Goal: Task Accomplishment & Management: Use online tool/utility

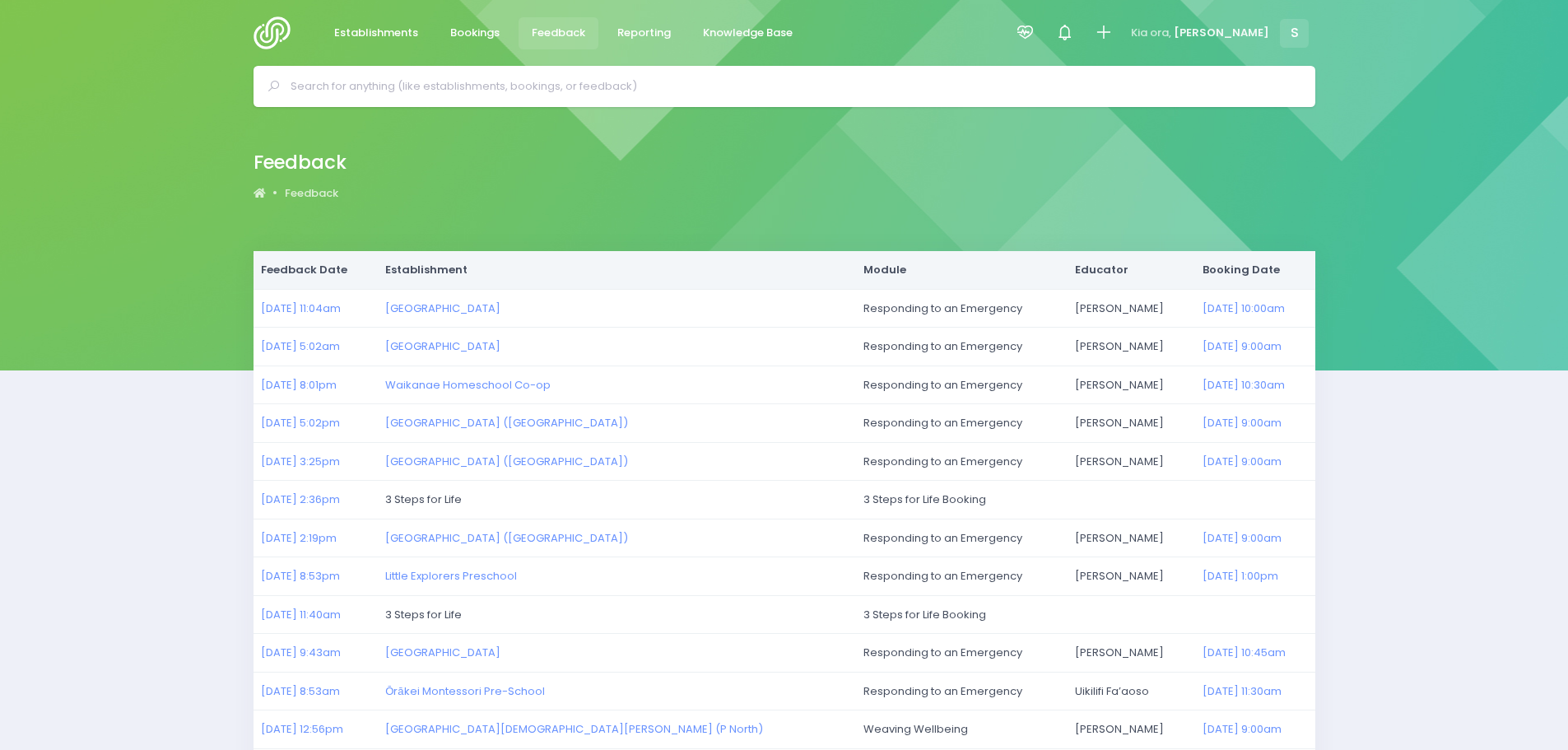
click at [268, 31] on img at bounding box center [277, 33] width 47 height 33
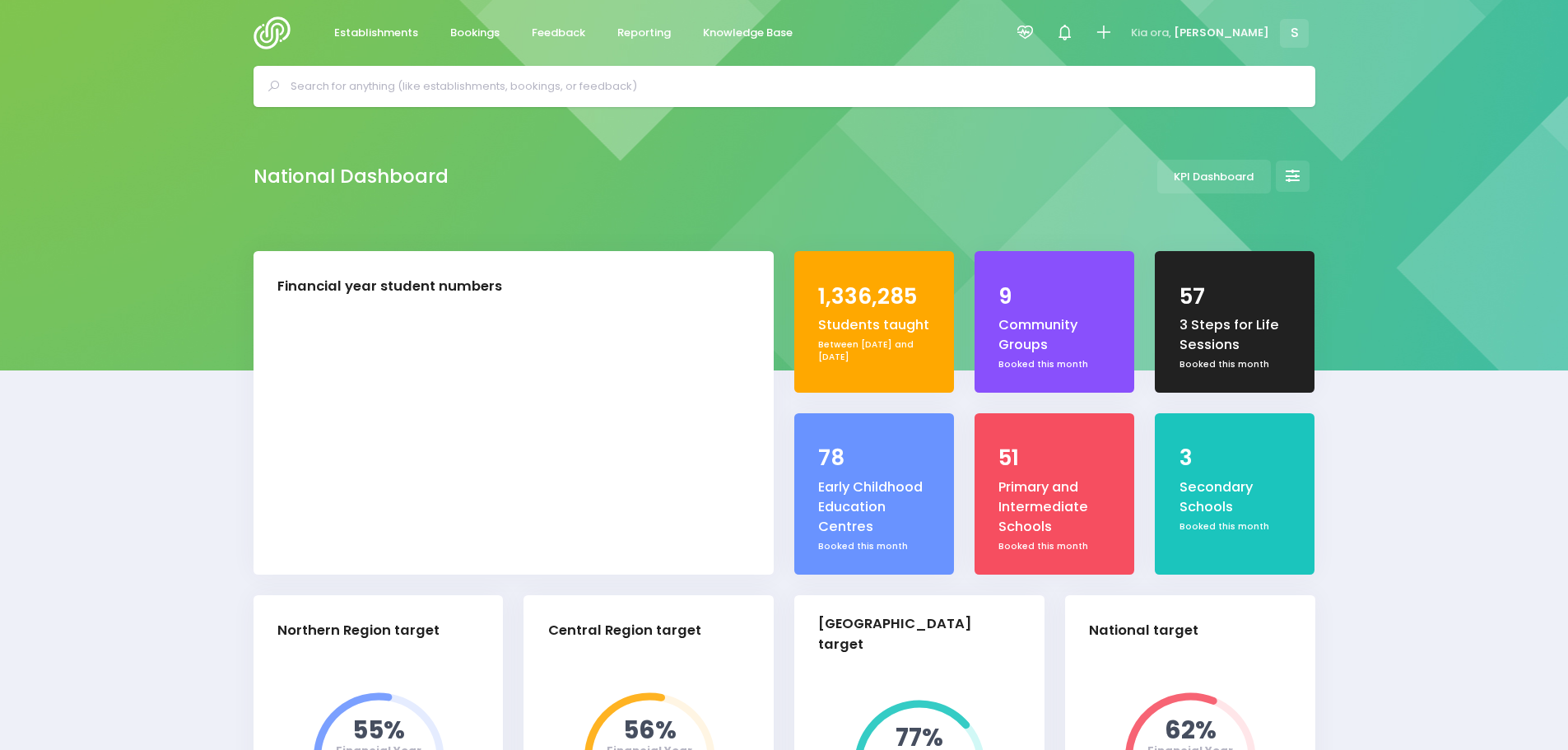
select select "5"
click at [469, 25] on span "Bookings" at bounding box center [475, 33] width 49 height 16
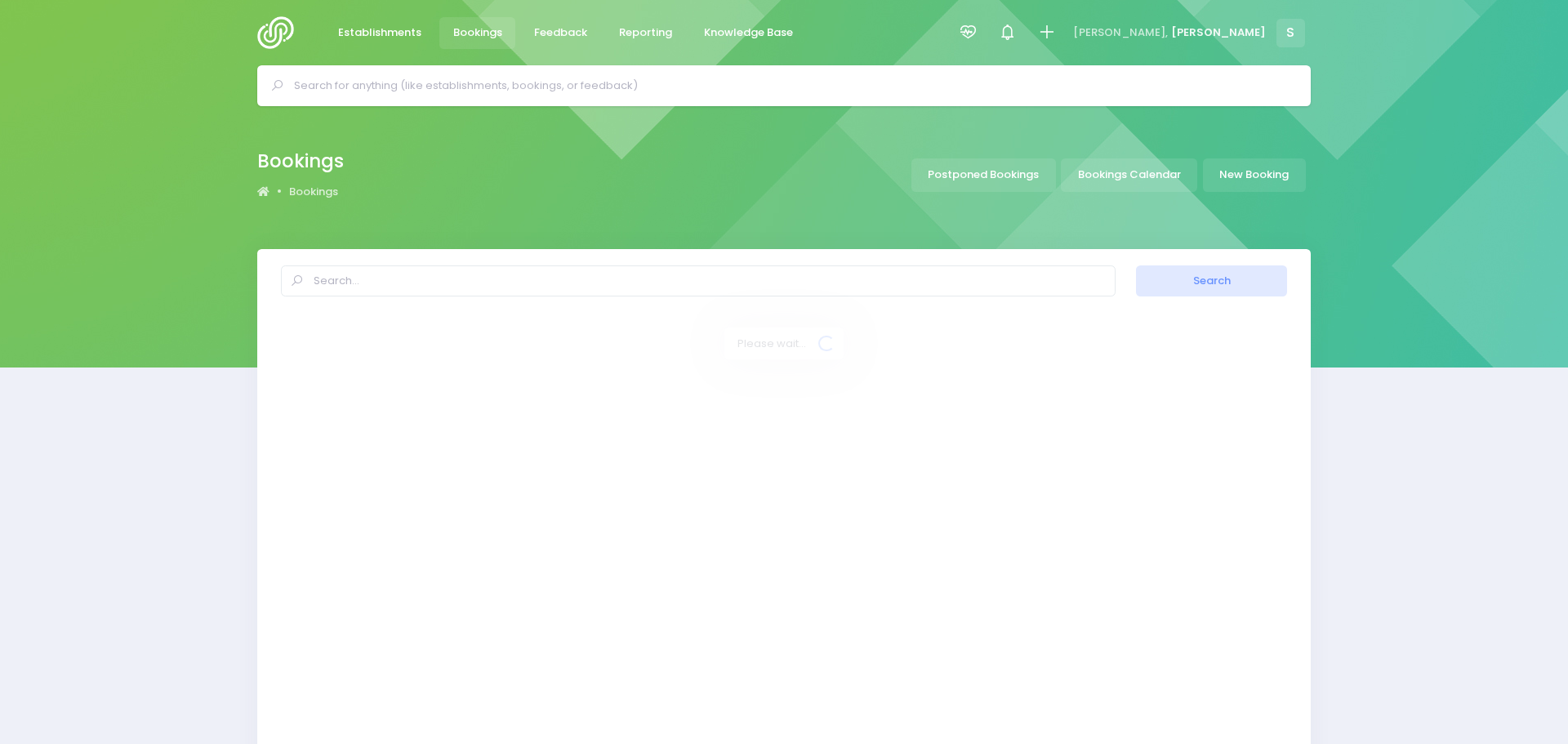
select select "20"
click at [1159, 174] on link "Bookings Calendar" at bounding box center [1123, 175] width 137 height 34
select select "20"
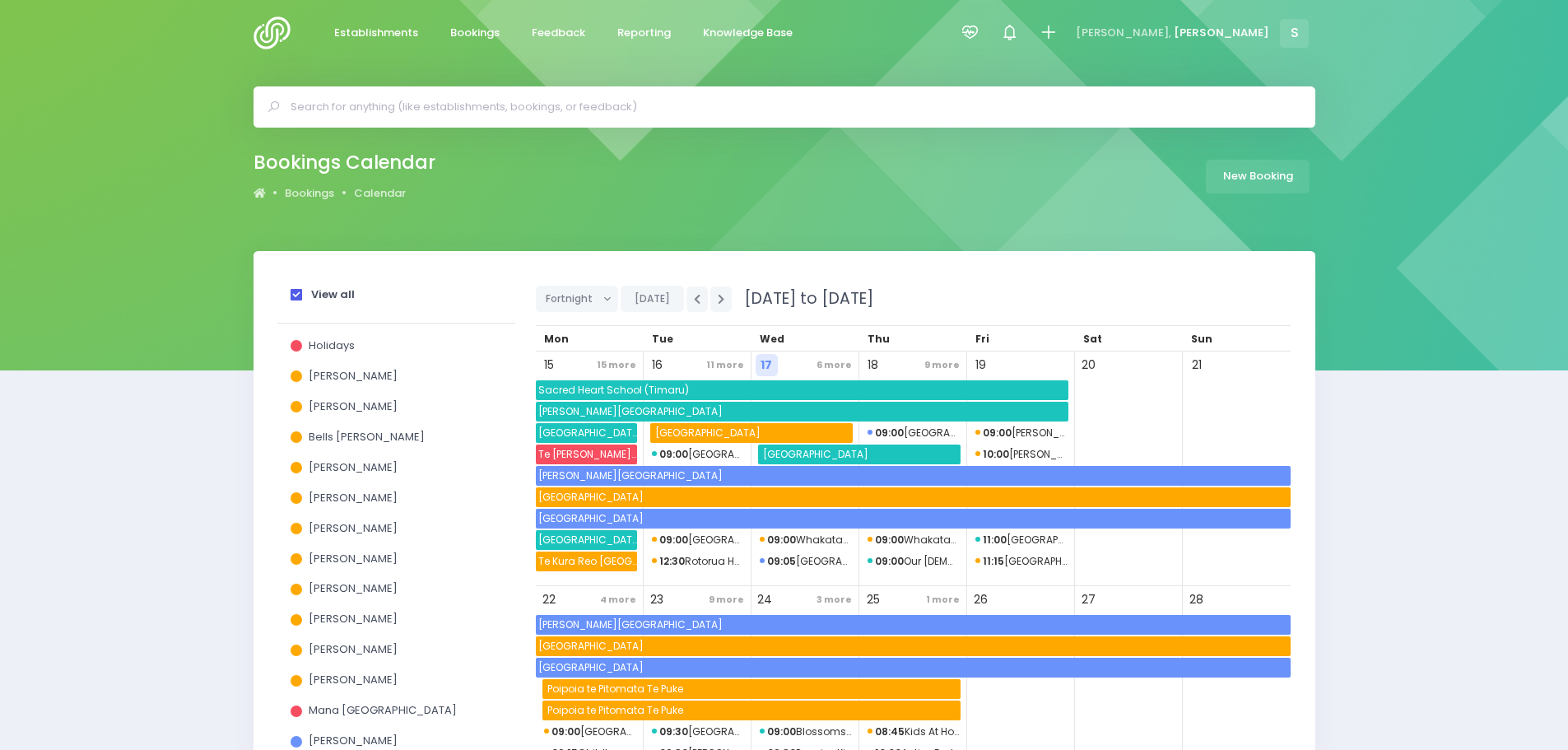
click at [292, 289] on span at bounding box center [296, 294] width 12 height 12
click at [0, 0] on input "View all" at bounding box center [0, 0] width 0 height 0
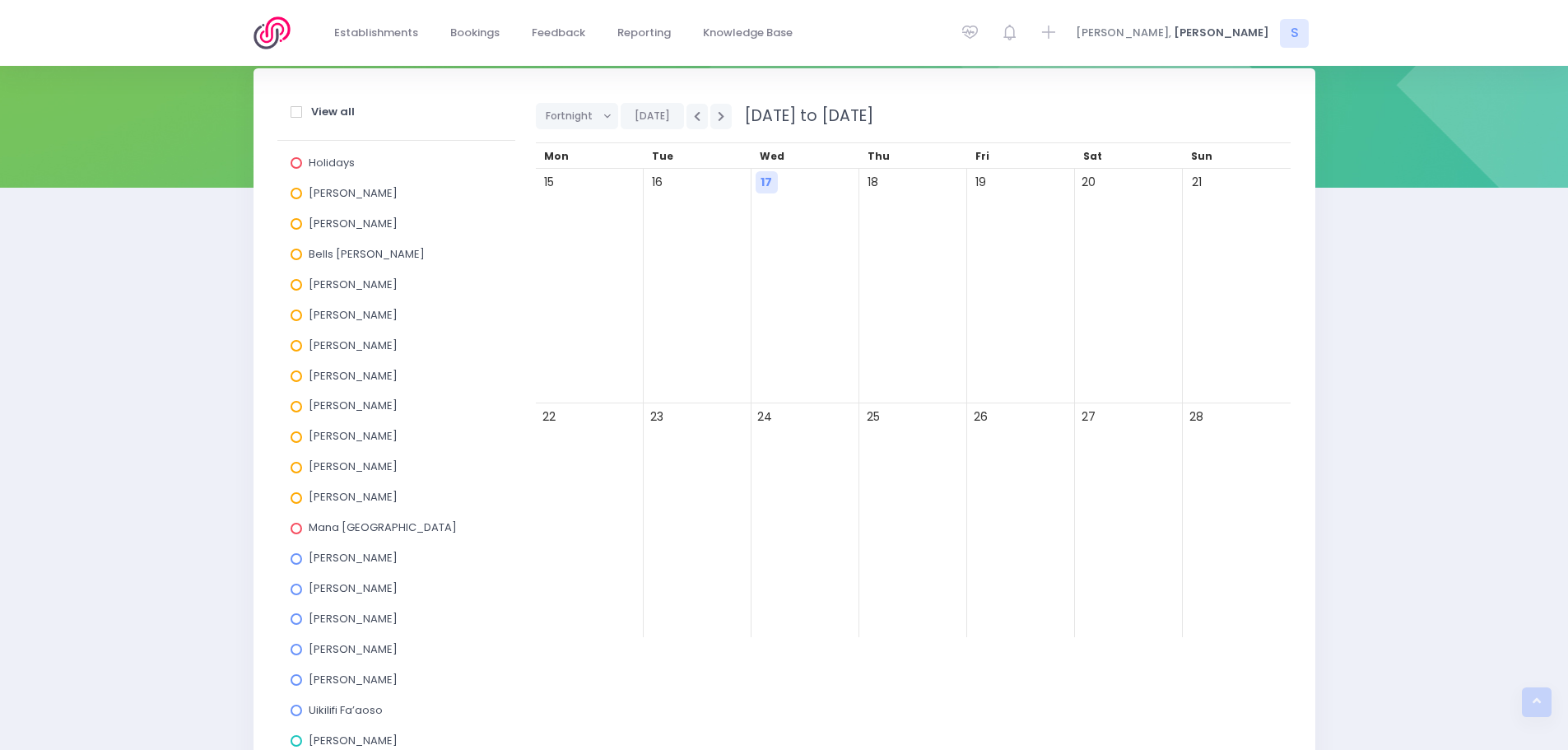
scroll to position [541, 0]
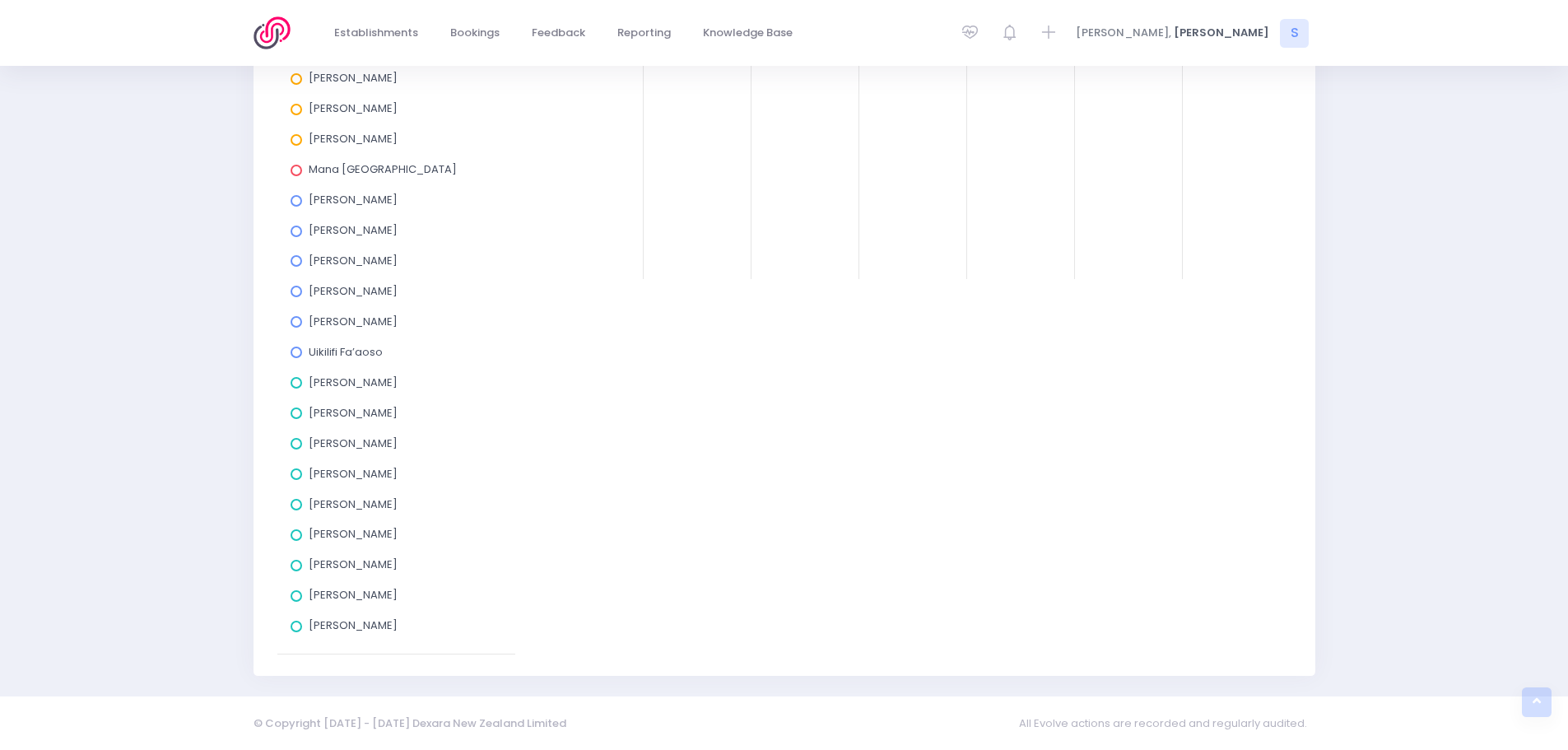
click at [295, 541] on div "Megan Holden" at bounding box center [396, 537] width 212 height 30
click at [293, 535] on span at bounding box center [296, 535] width 12 height 12
click at [0, 0] on input "Megan Holden" at bounding box center [0, 0] width 0 height 0
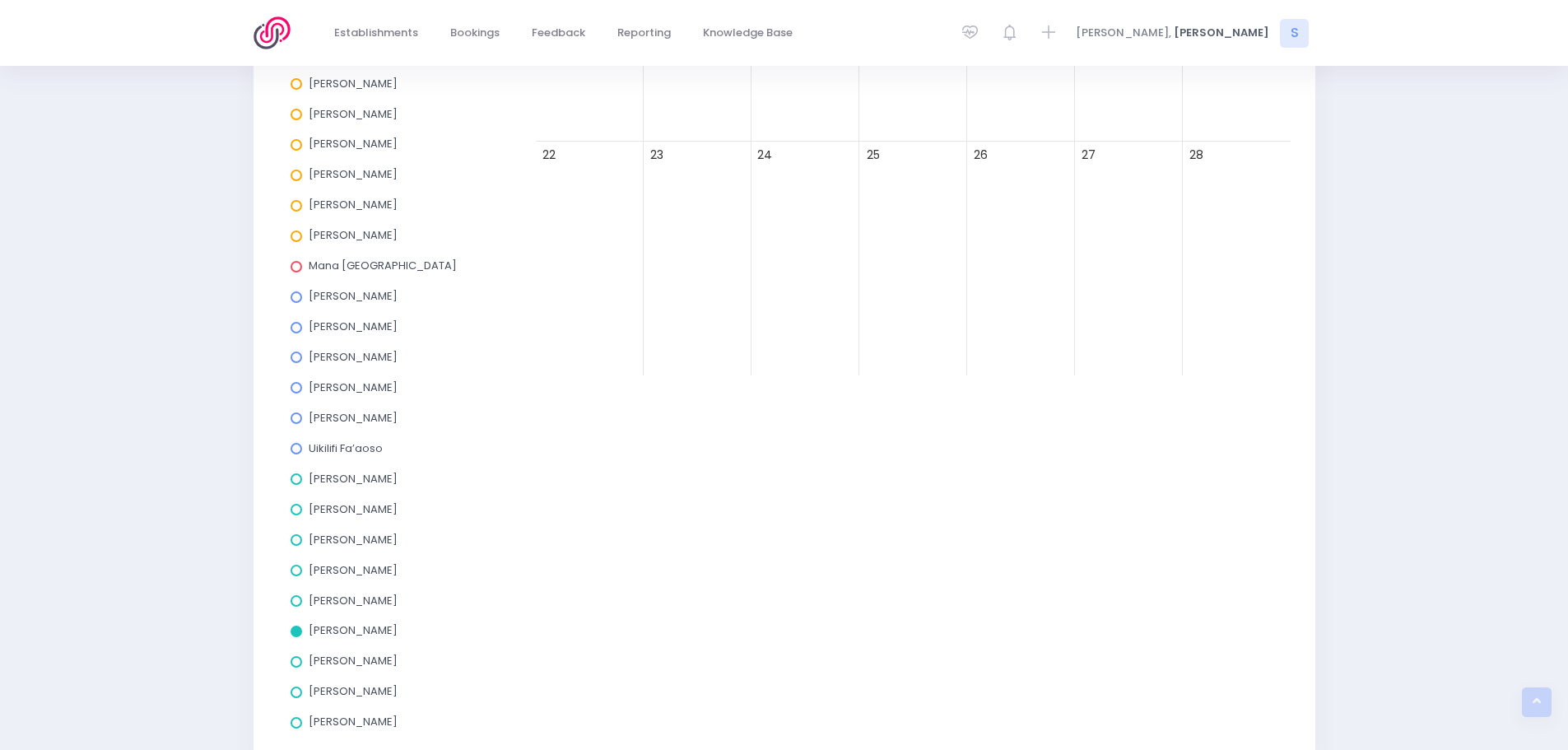
scroll to position [212, 0]
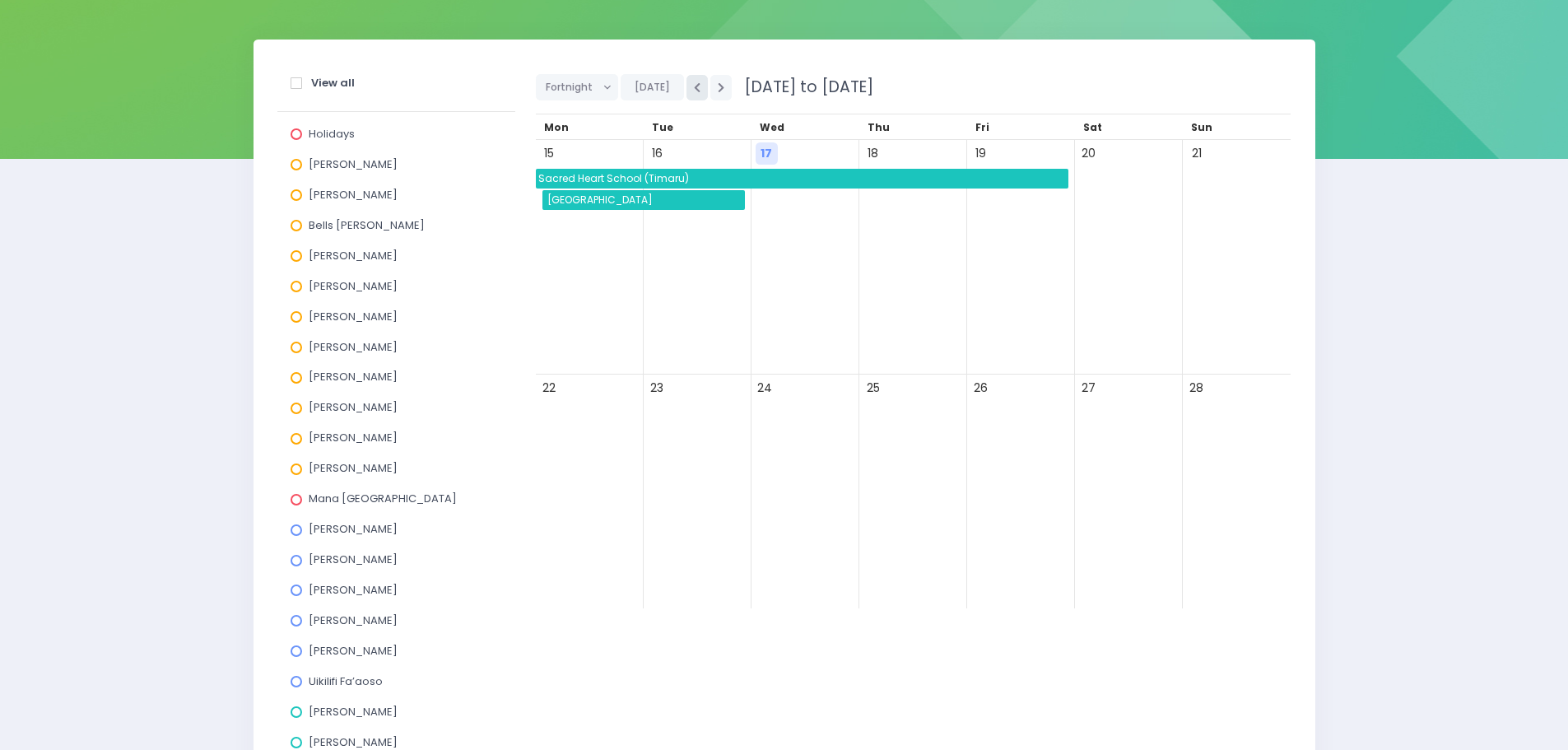
click at [689, 92] on button "button" at bounding box center [697, 88] width 21 height 26
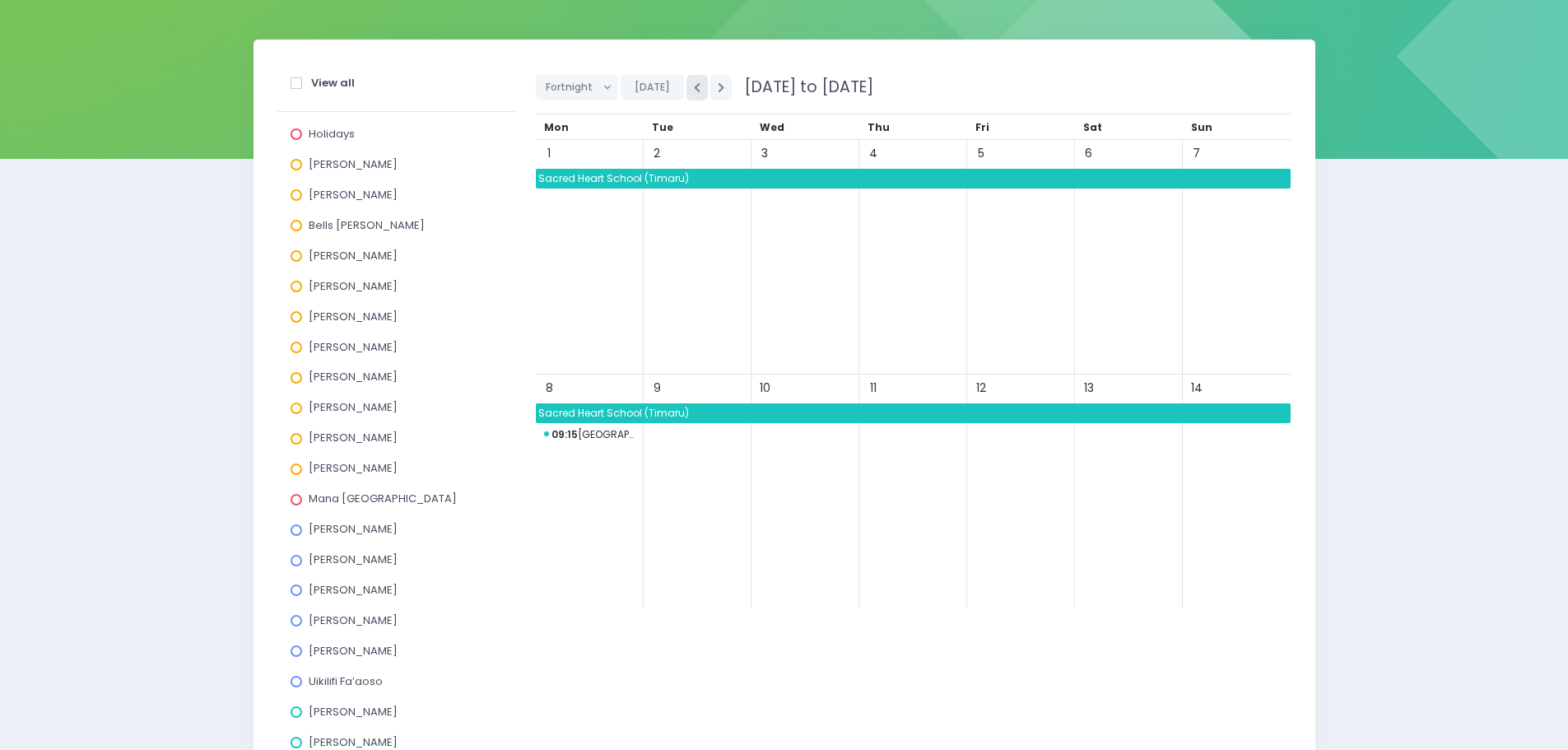
click at [689, 92] on button "button" at bounding box center [697, 88] width 21 height 26
click at [714, 92] on button "button" at bounding box center [721, 88] width 21 height 26
click at [720, 90] on icon "button" at bounding box center [721, 88] width 6 height 11
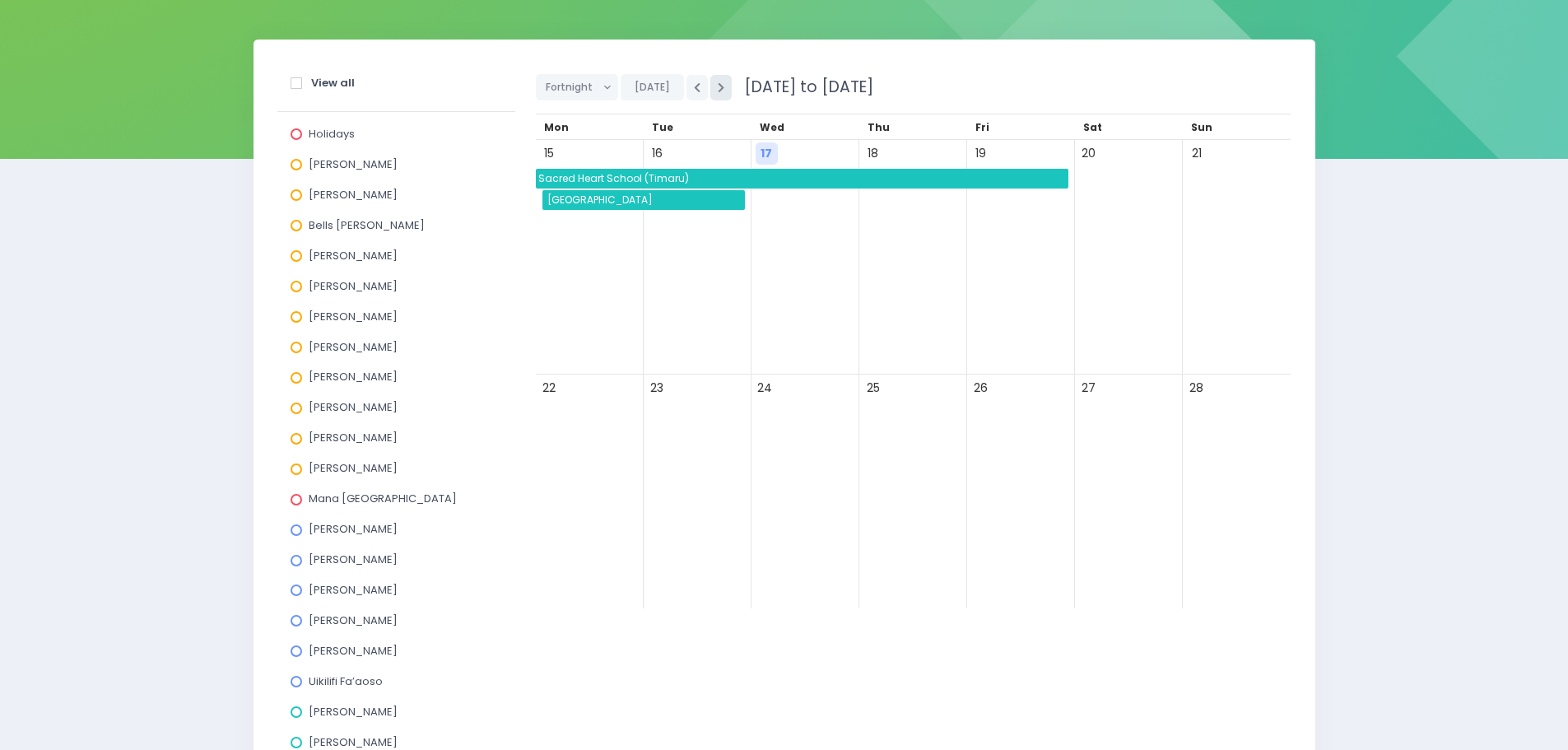
click at [720, 90] on icon "button" at bounding box center [721, 88] width 6 height 11
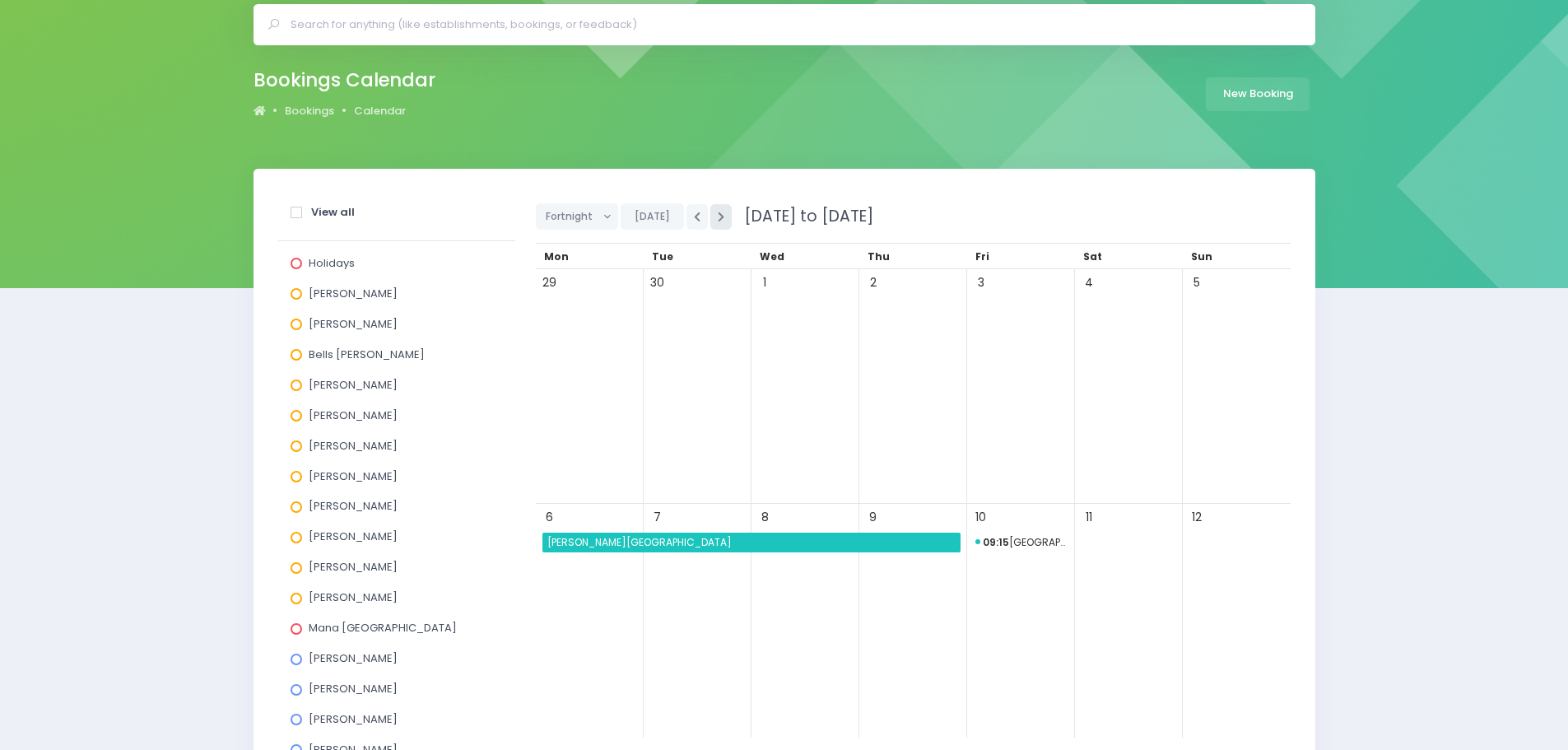
scroll to position [0, 0]
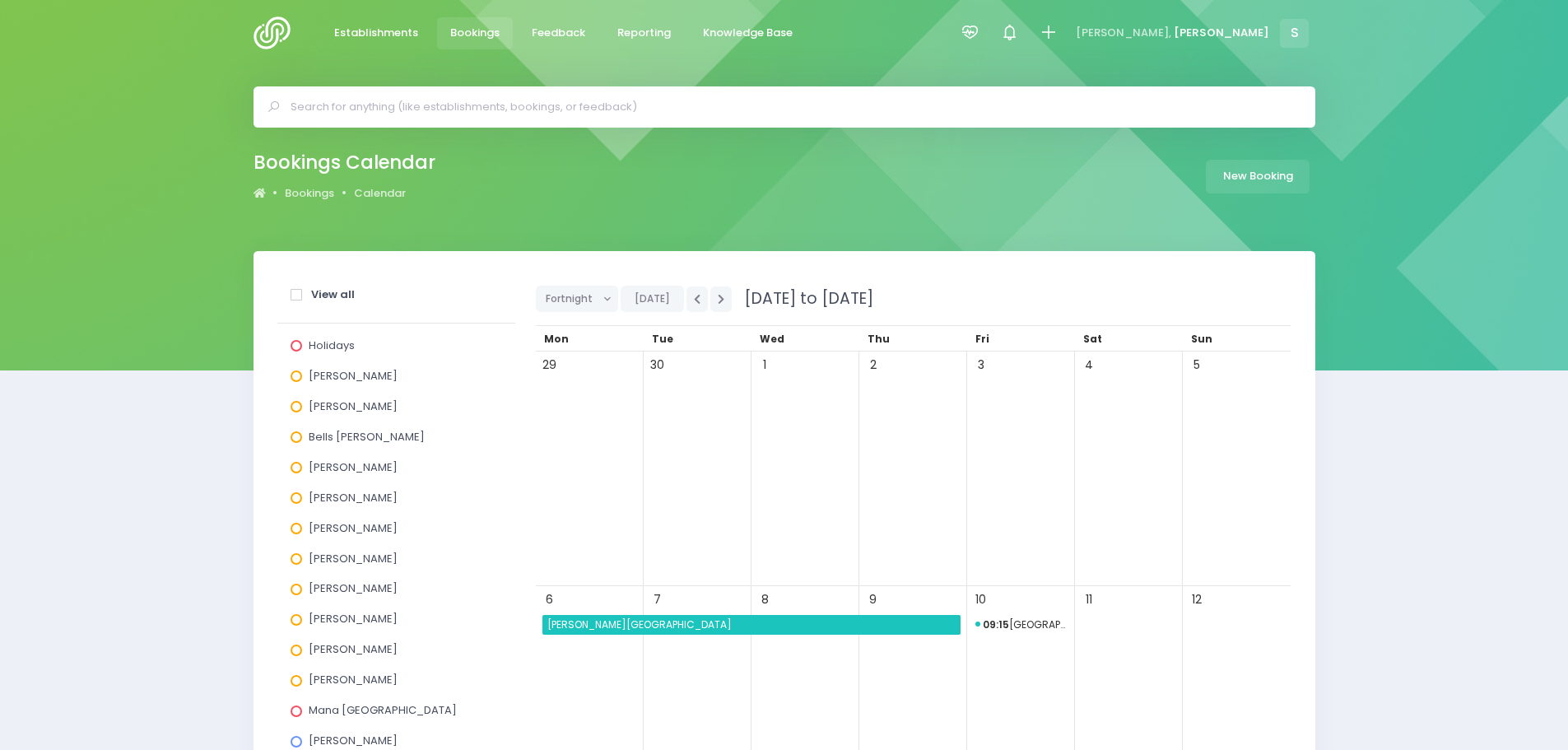
click at [478, 34] on span "Bookings" at bounding box center [475, 33] width 49 height 16
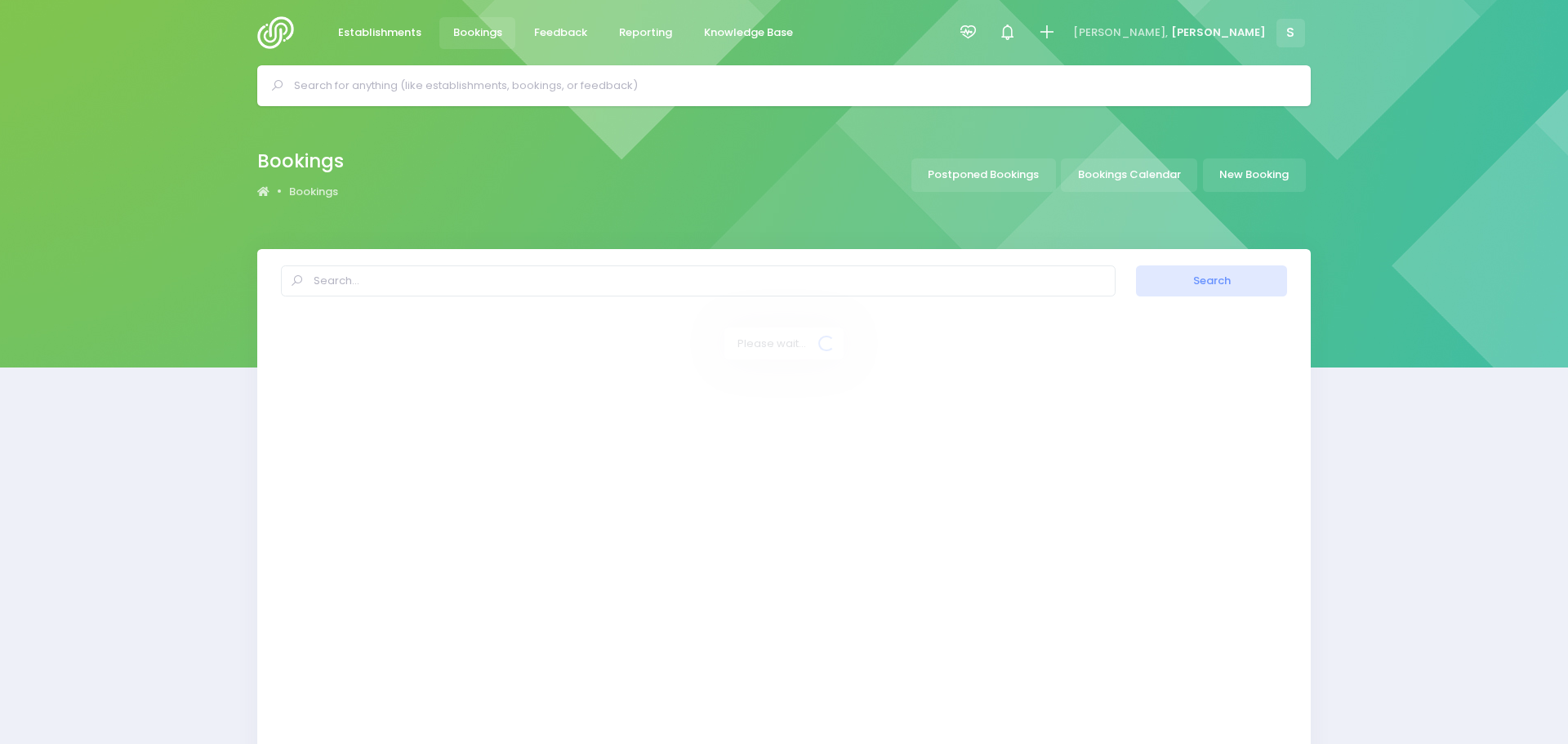
select select "20"
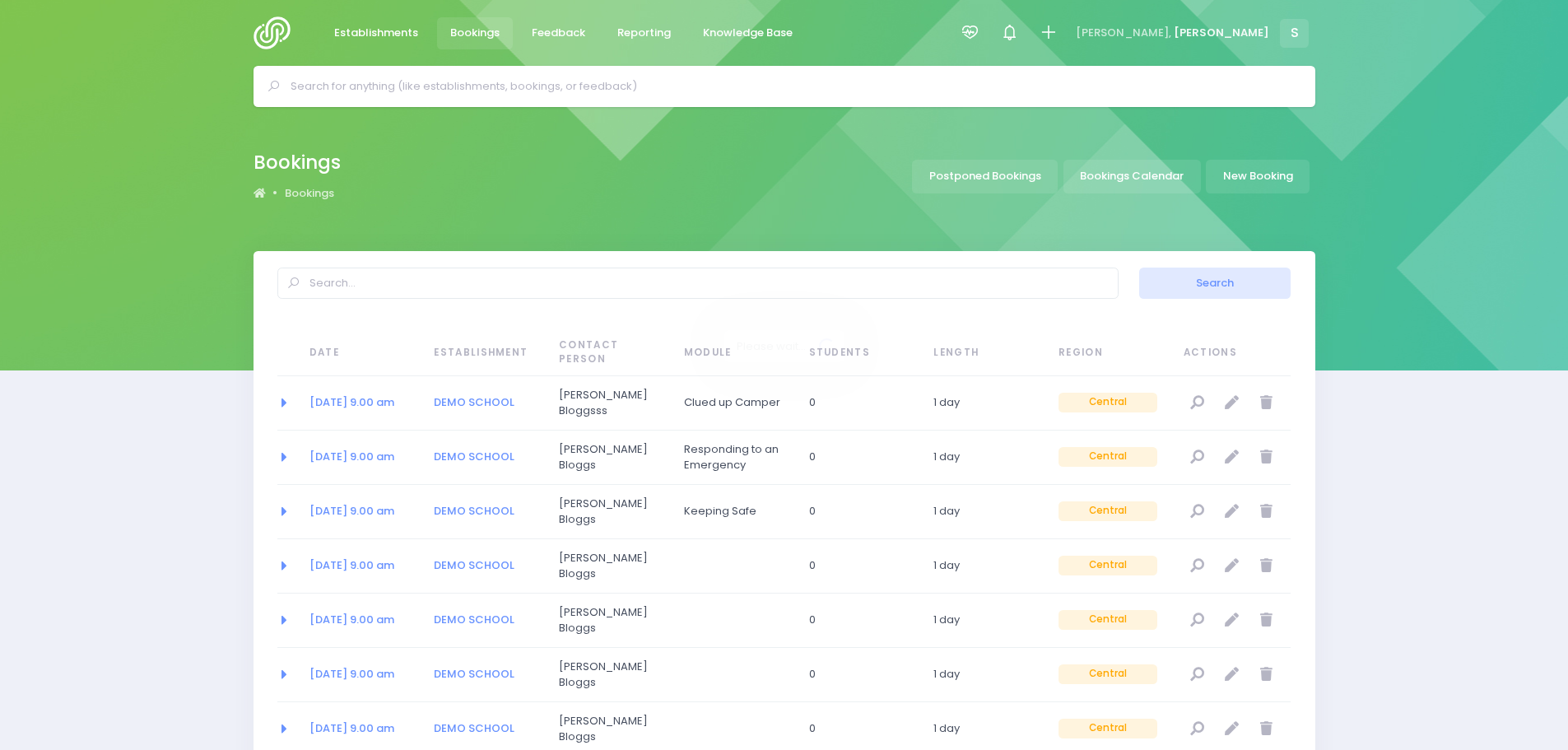
click at [459, 85] on input "text" at bounding box center [791, 86] width 1002 height 25
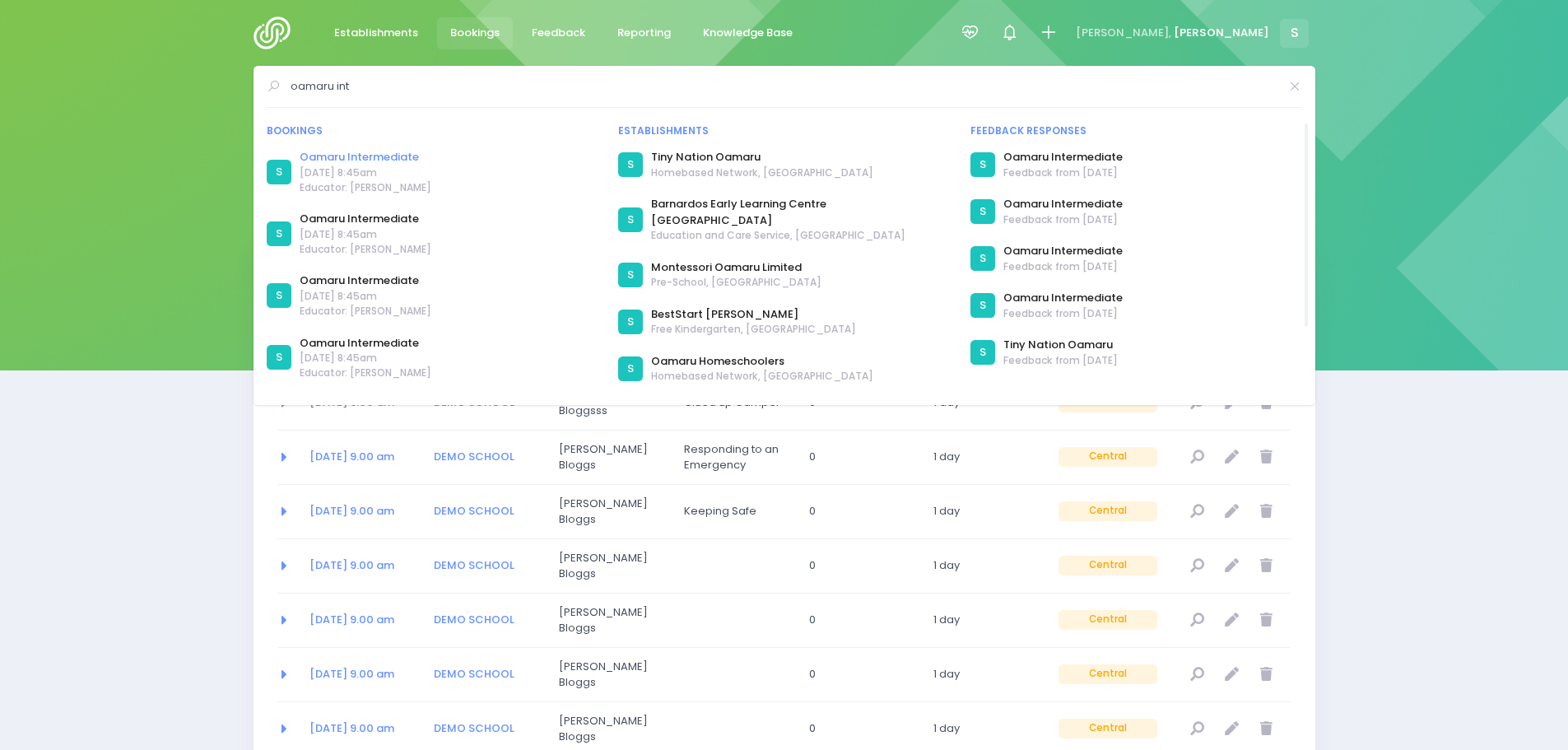
type input "oamaru int"
click at [401, 158] on link "Oamaru Intermediate" at bounding box center [365, 157] width 132 height 16
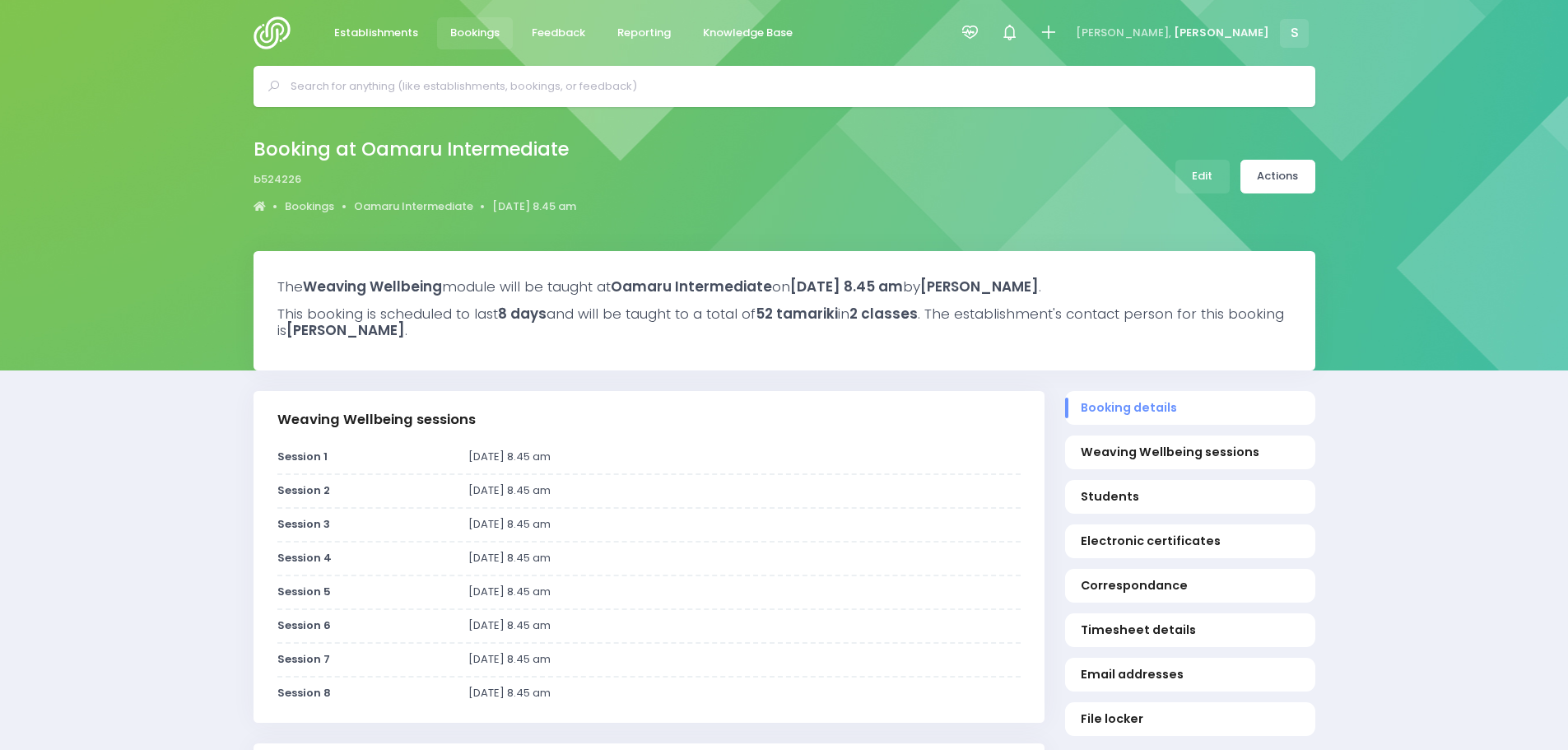
select select "5"
click at [411, 202] on link "Oamaru Intermediate" at bounding box center [414, 206] width 120 height 16
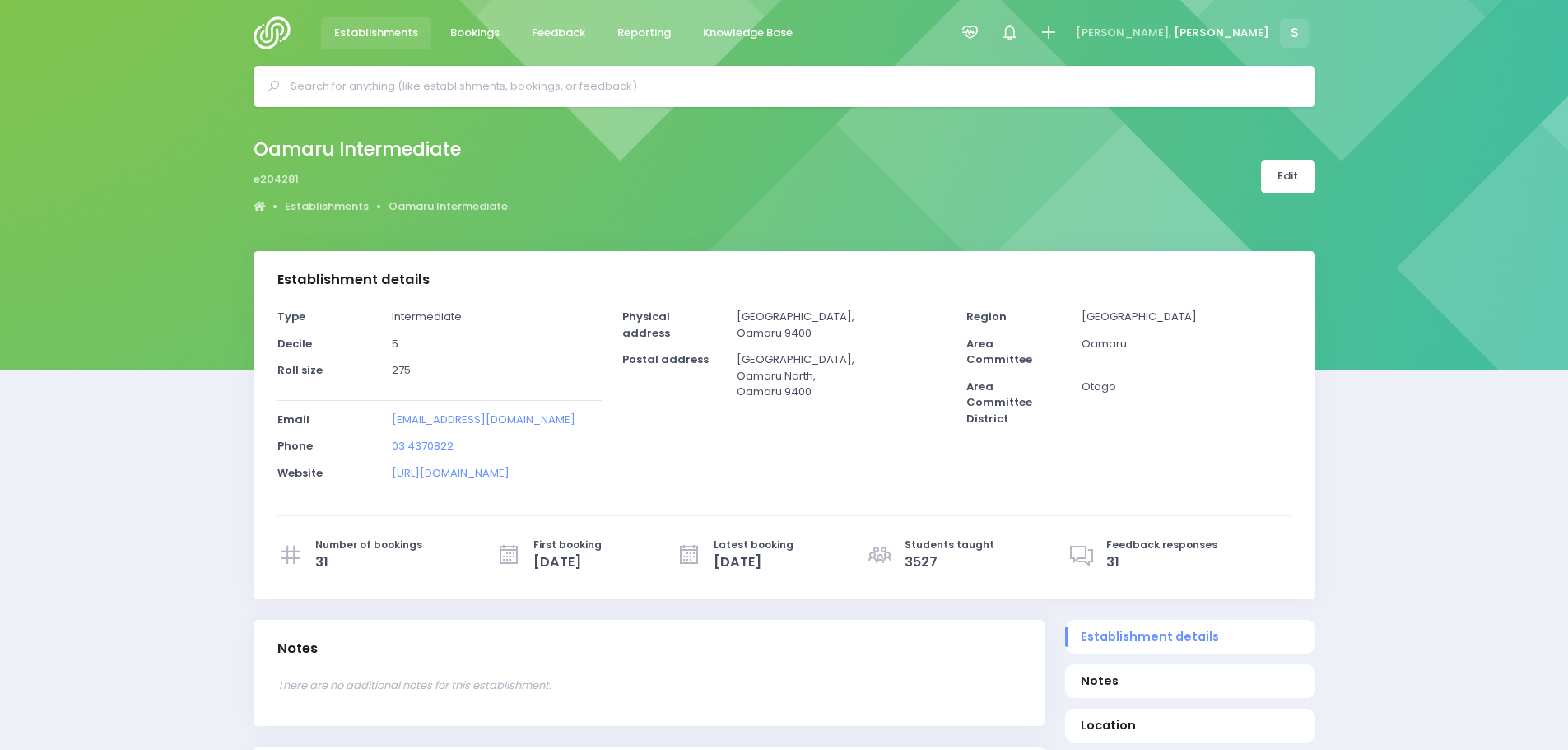
select select "5"
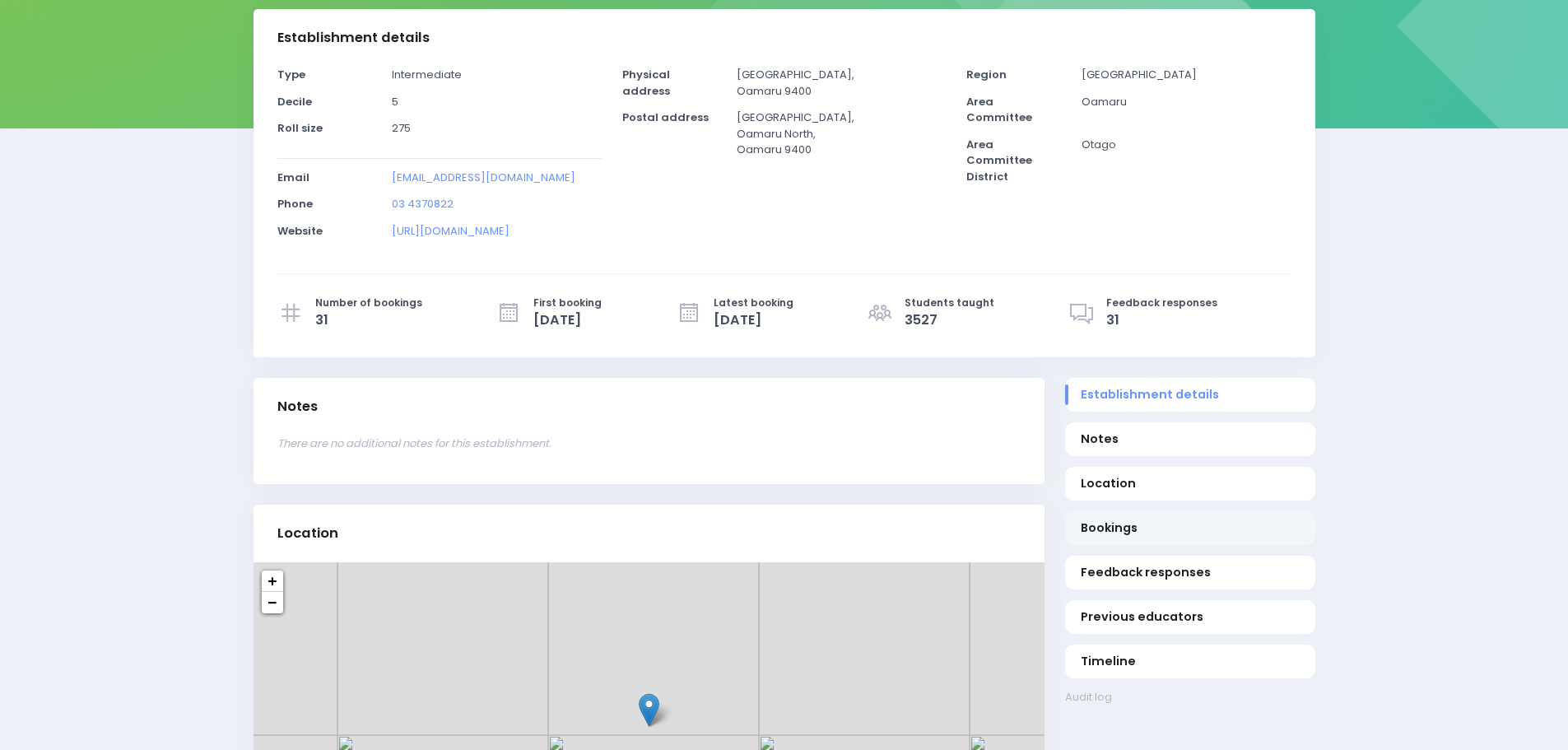
scroll to position [247, 0]
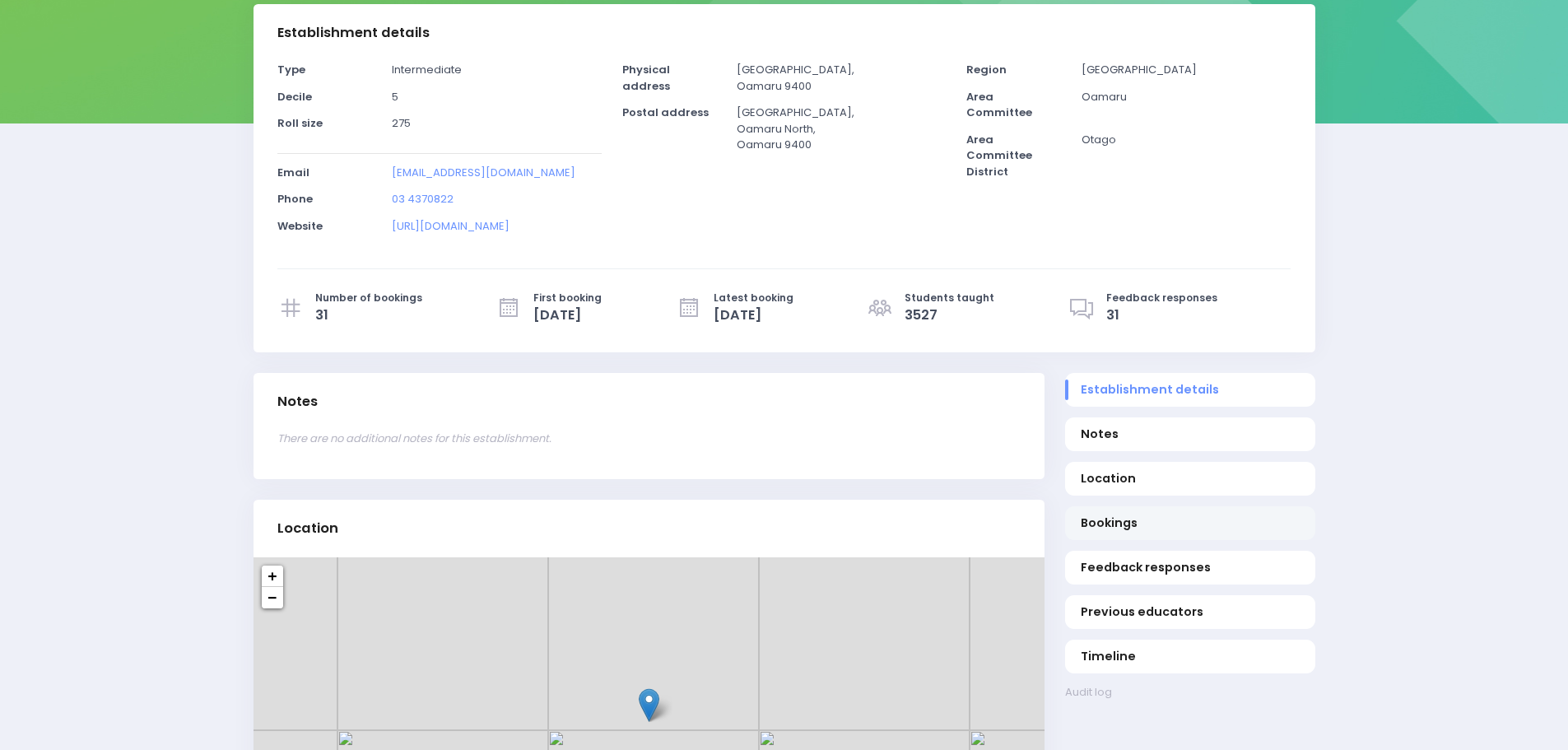
click at [1111, 519] on span "Bookings" at bounding box center [1190, 523] width 218 height 17
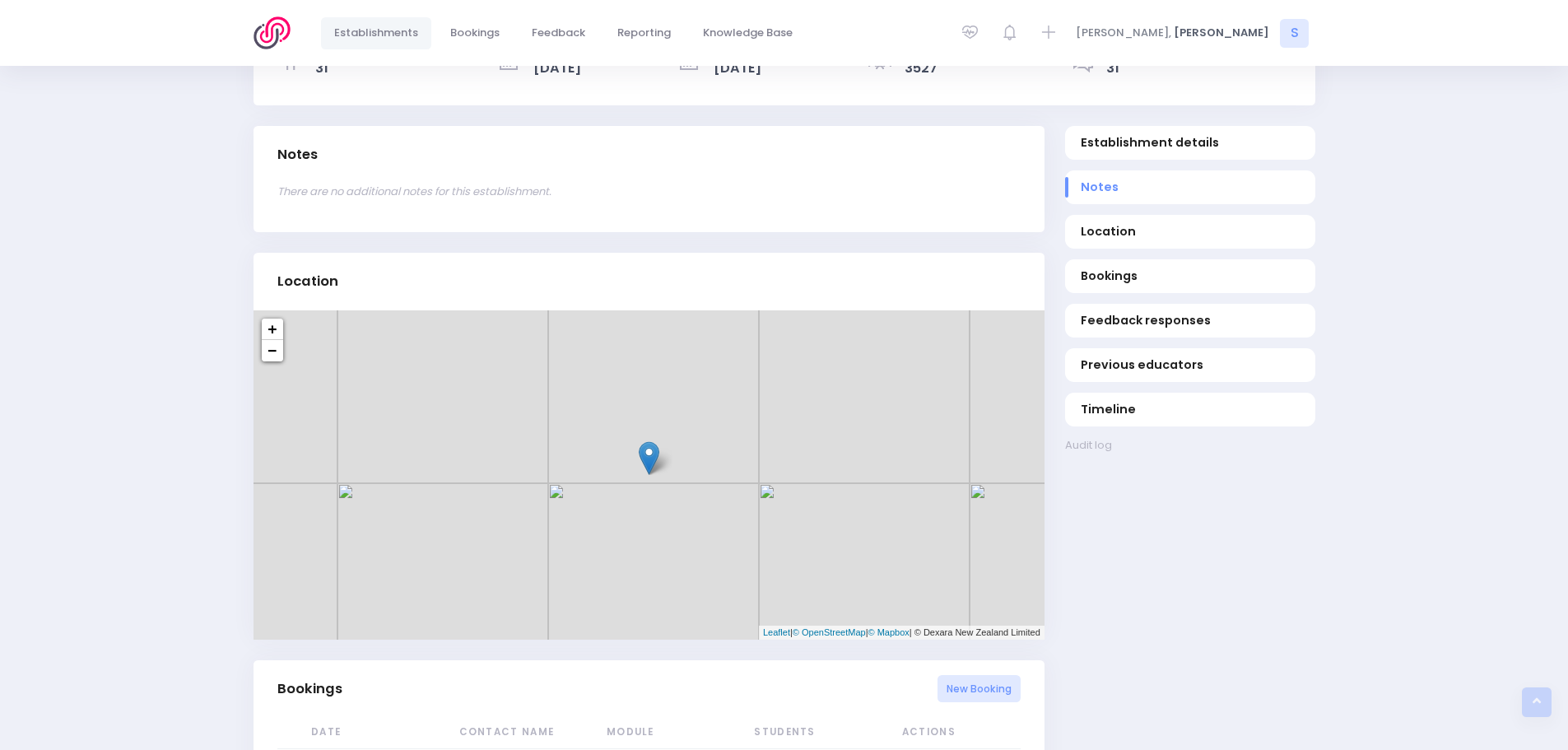
scroll to position [0, 0]
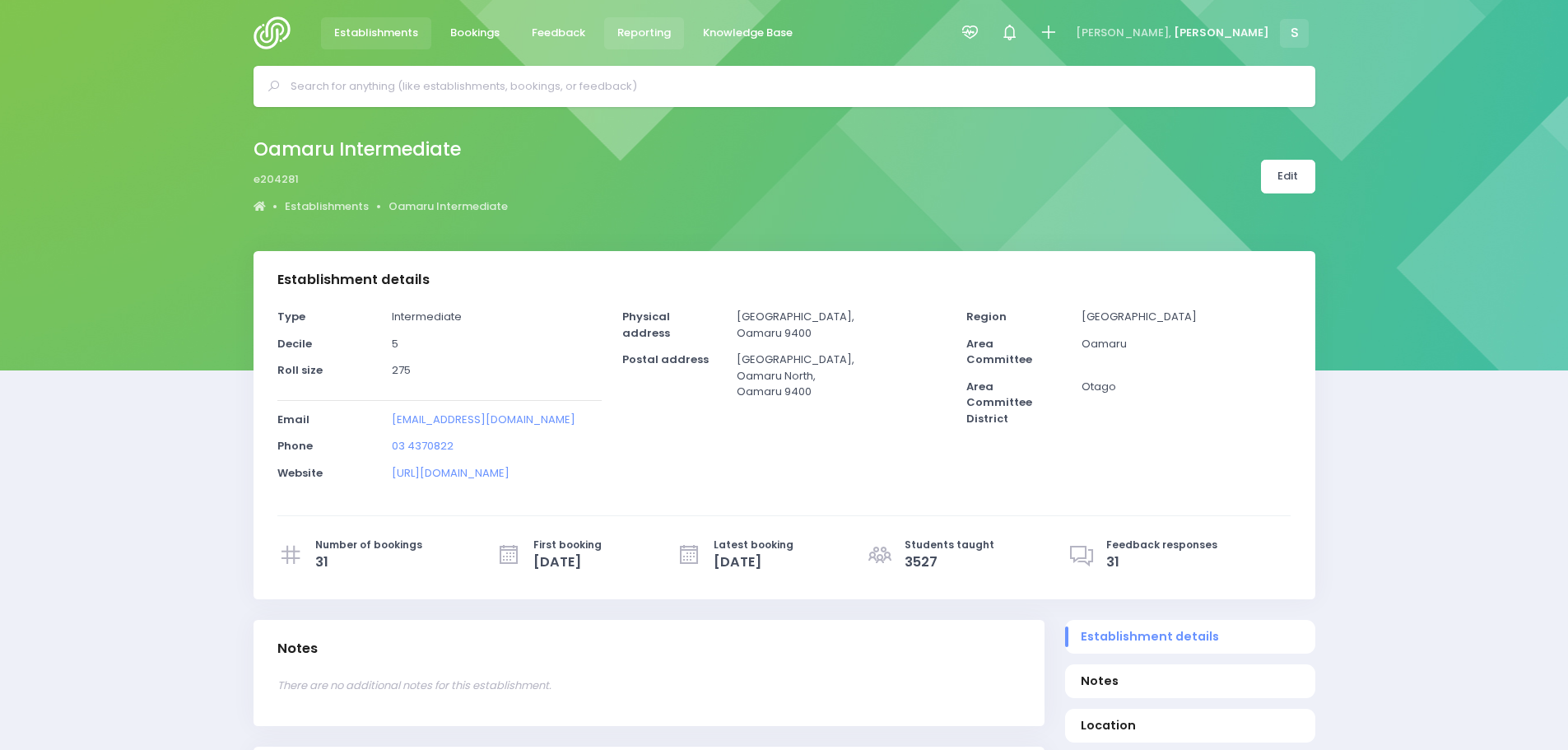
click at [624, 30] on span "Reporting" at bounding box center [644, 33] width 54 height 16
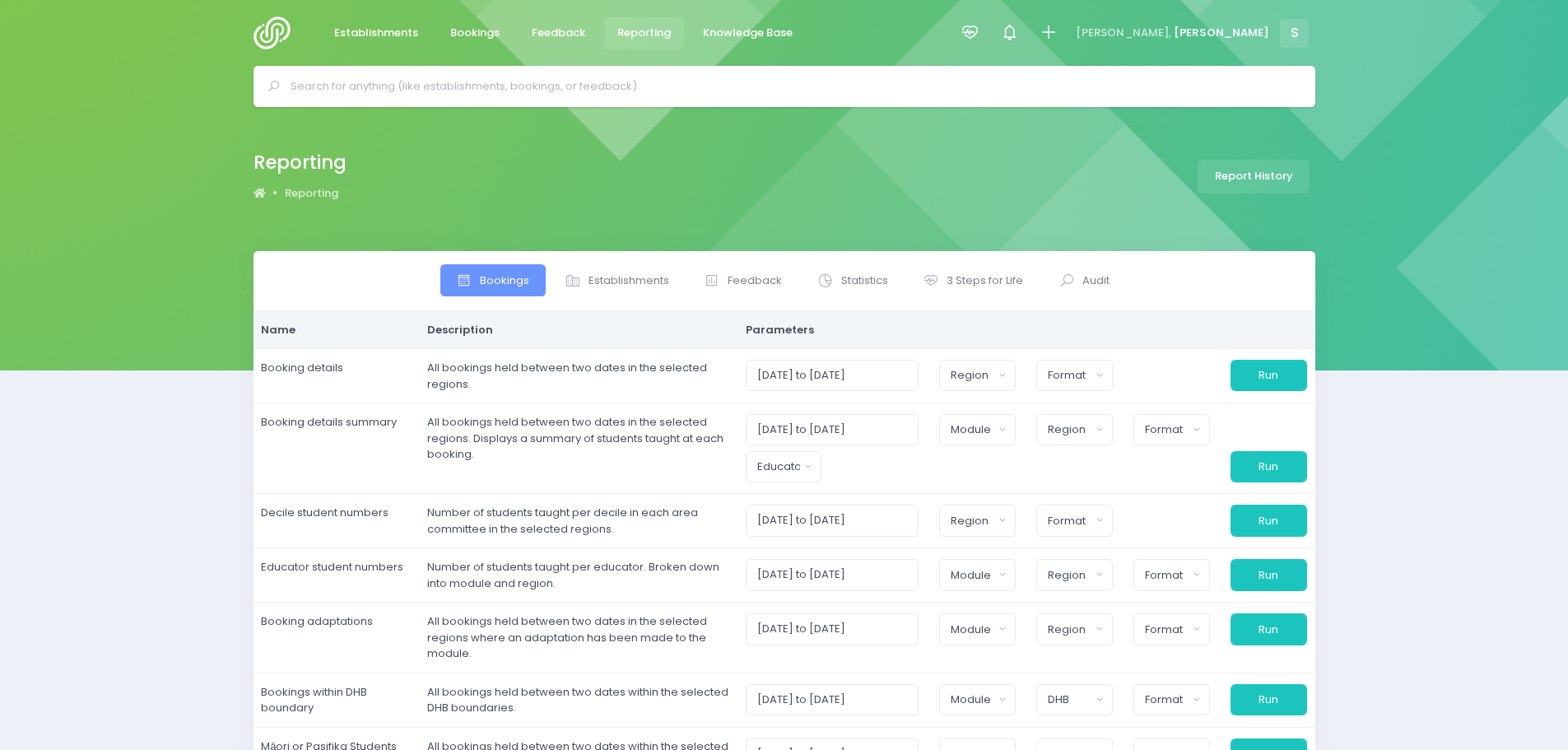
select select
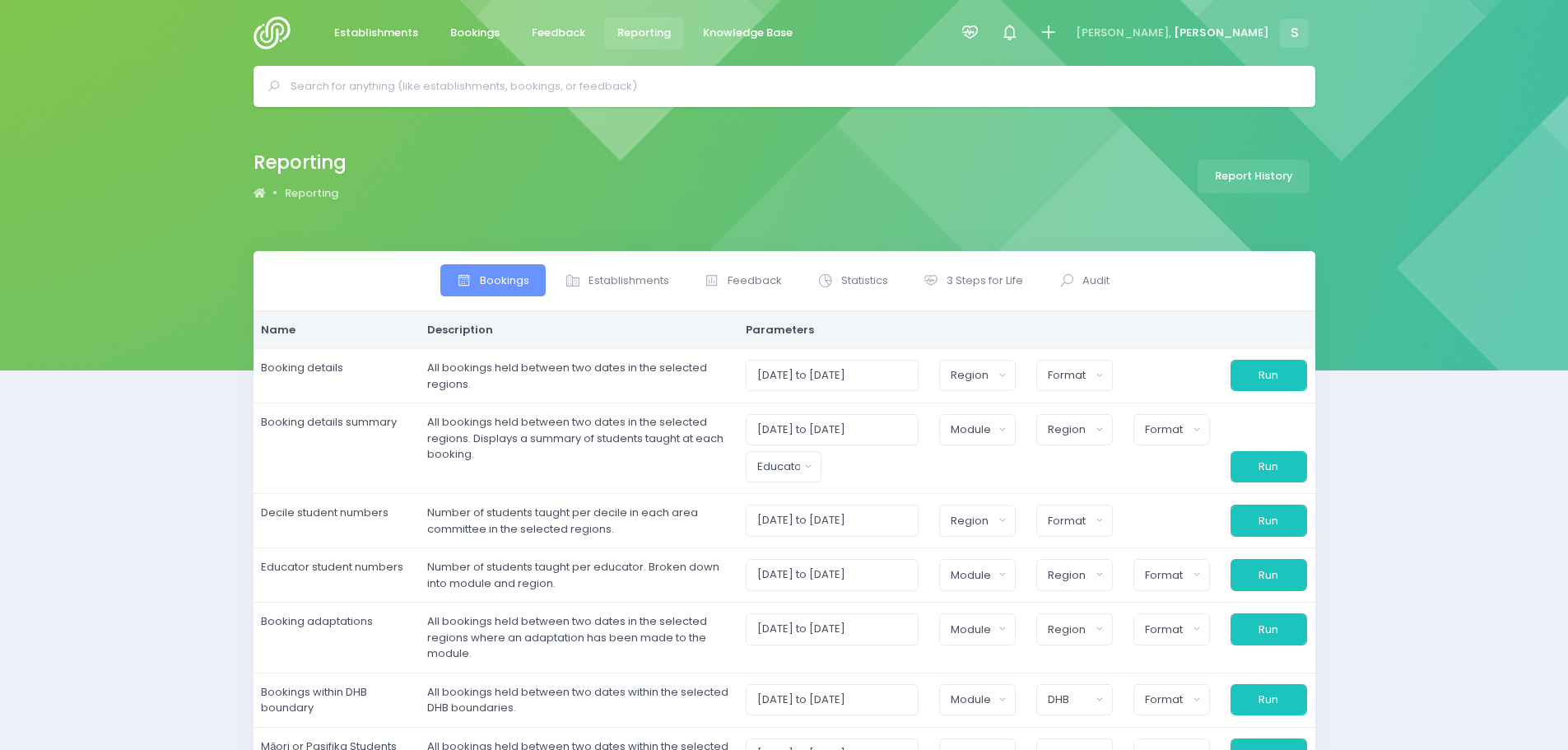
select select
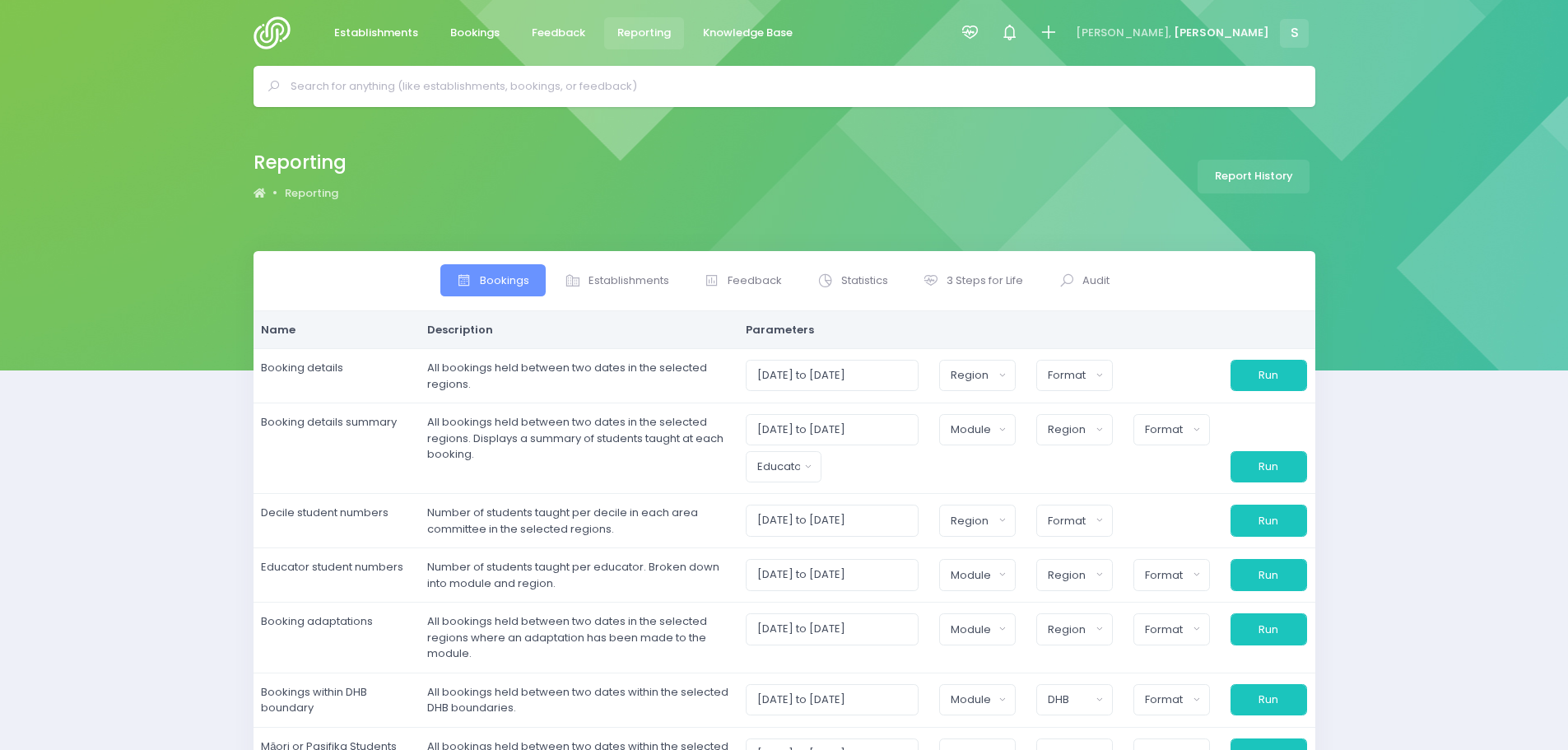
select select
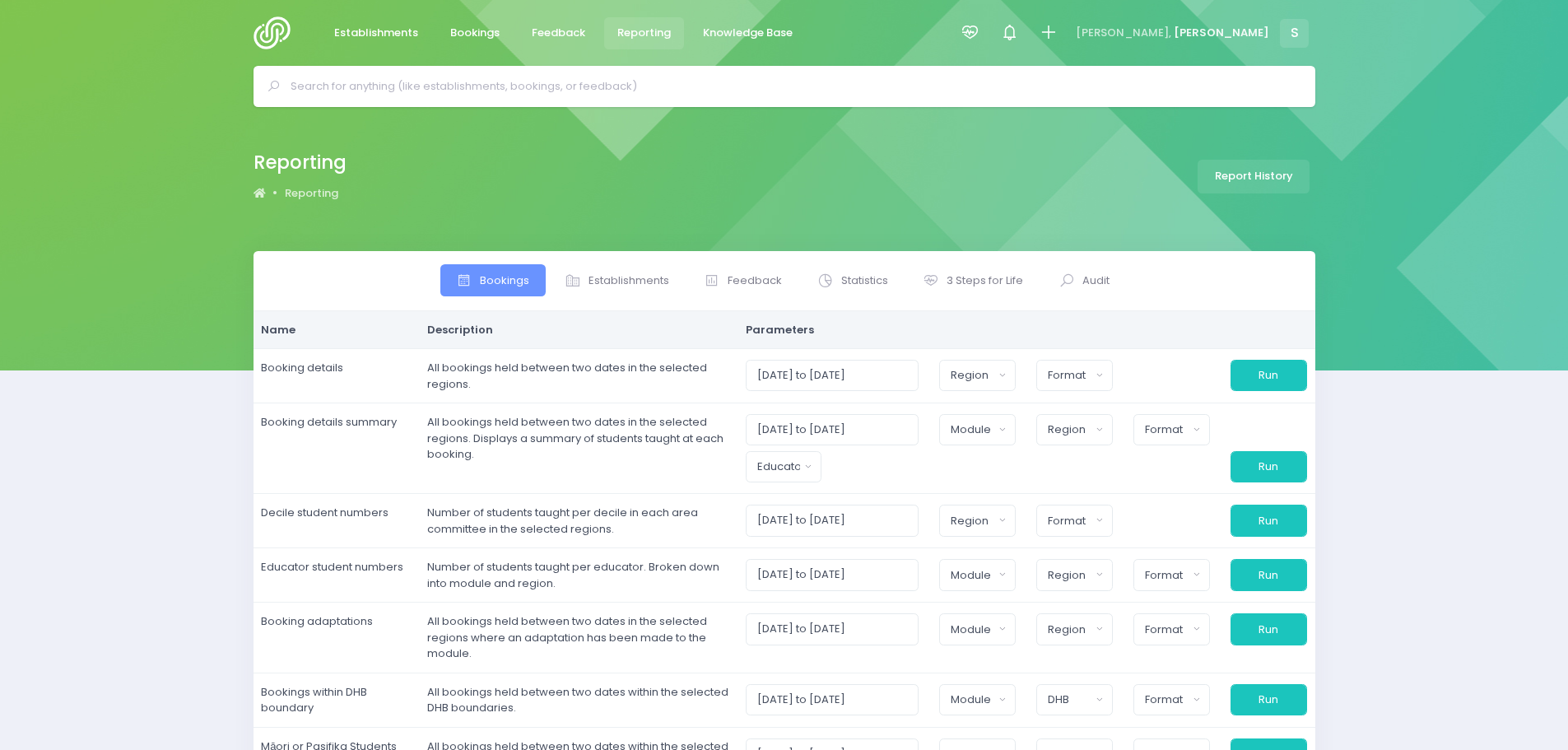
select select
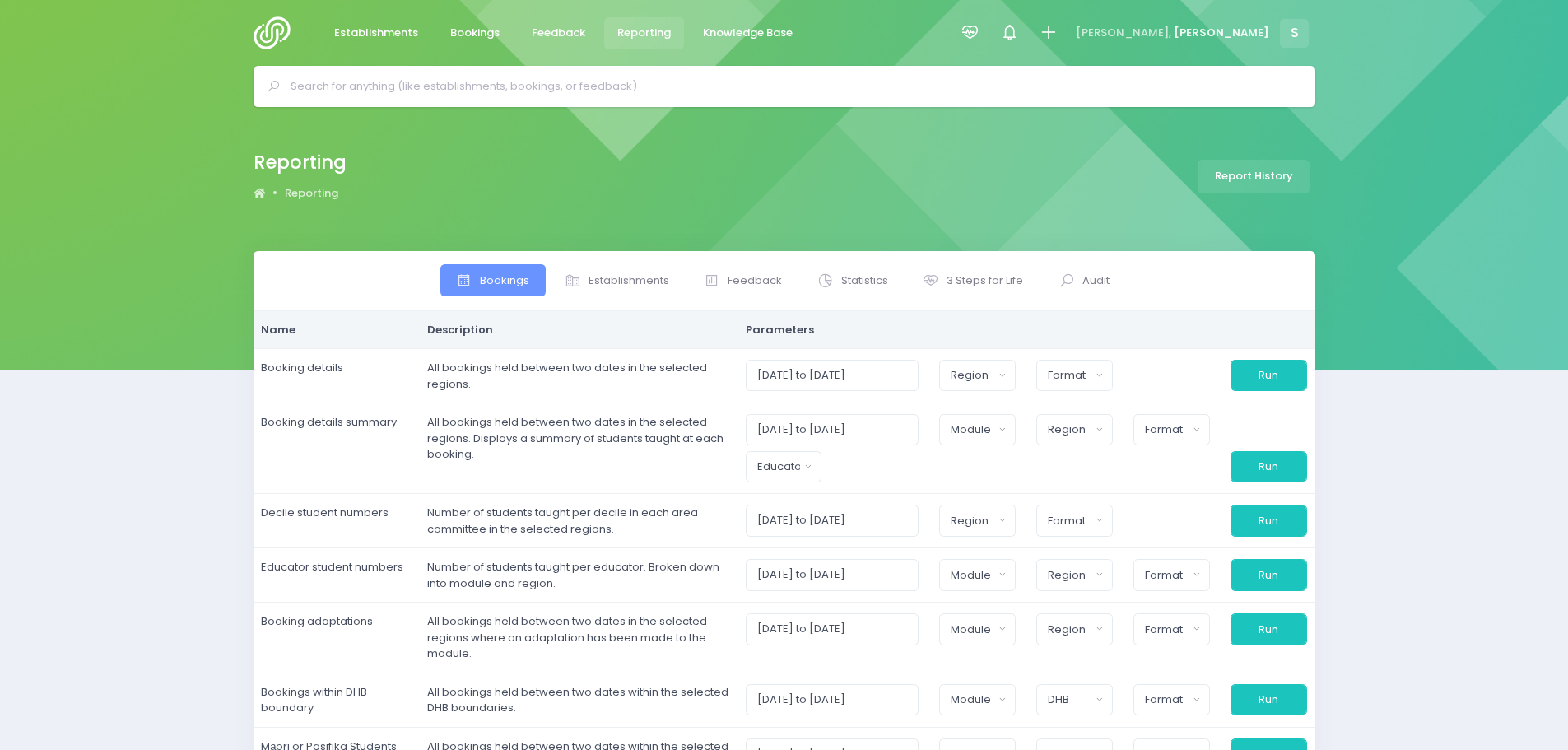
select select
click at [879, 286] on span "Statistics" at bounding box center [864, 280] width 47 height 16
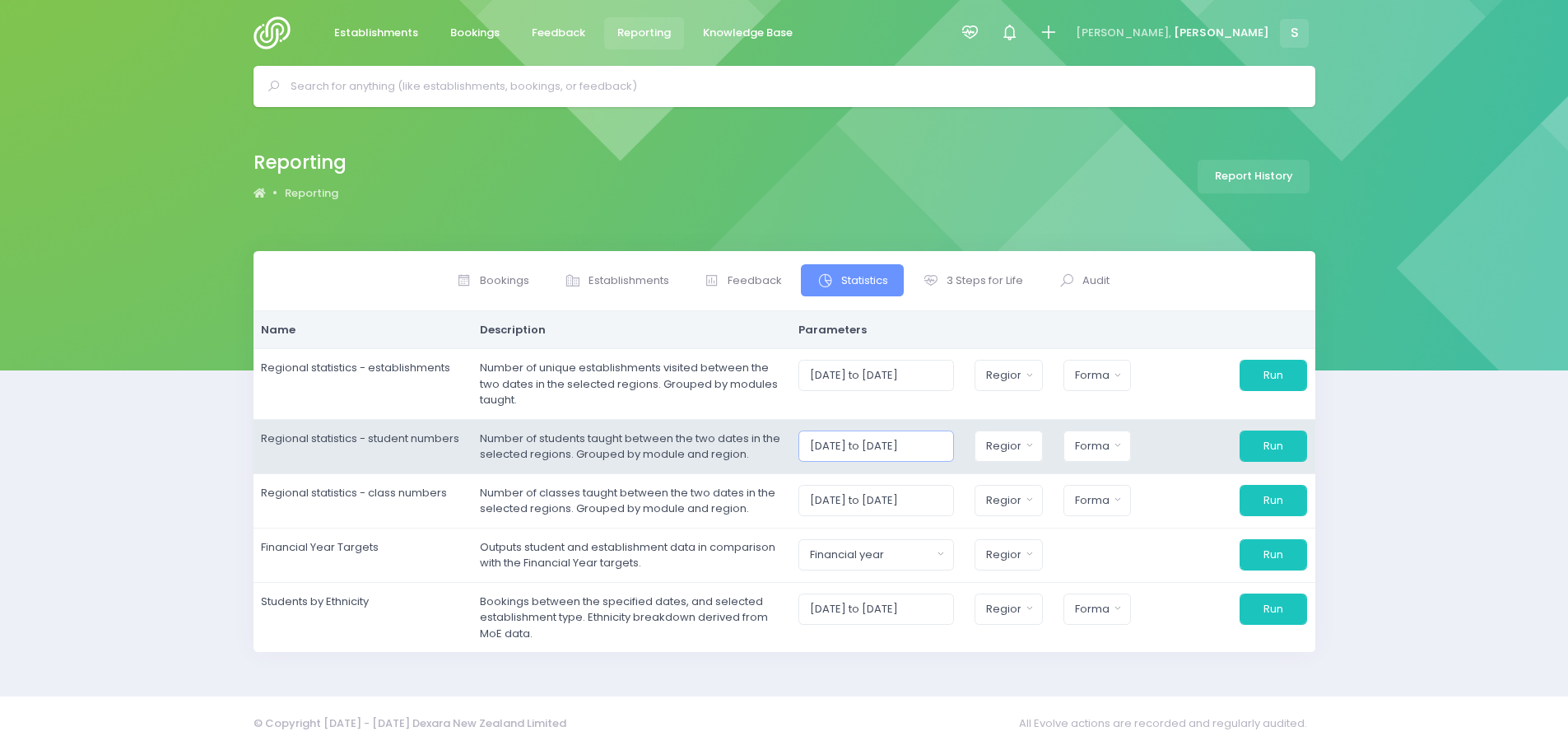
click at [873, 443] on input "[DATE] to [DATE]" at bounding box center [877, 447] width 155 height 31
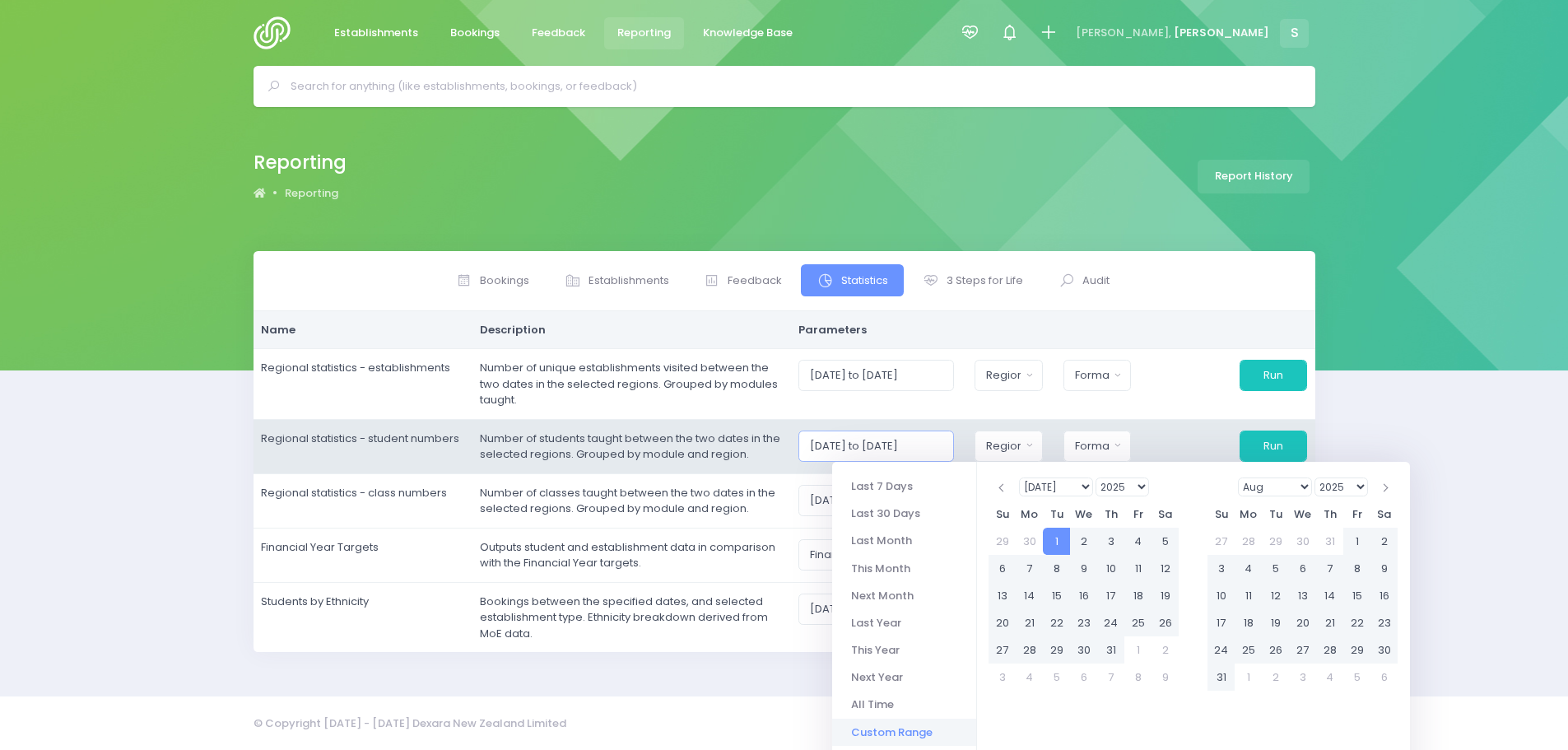
click at [943, 441] on input "[DATE] to [DATE]" at bounding box center [877, 447] width 155 height 31
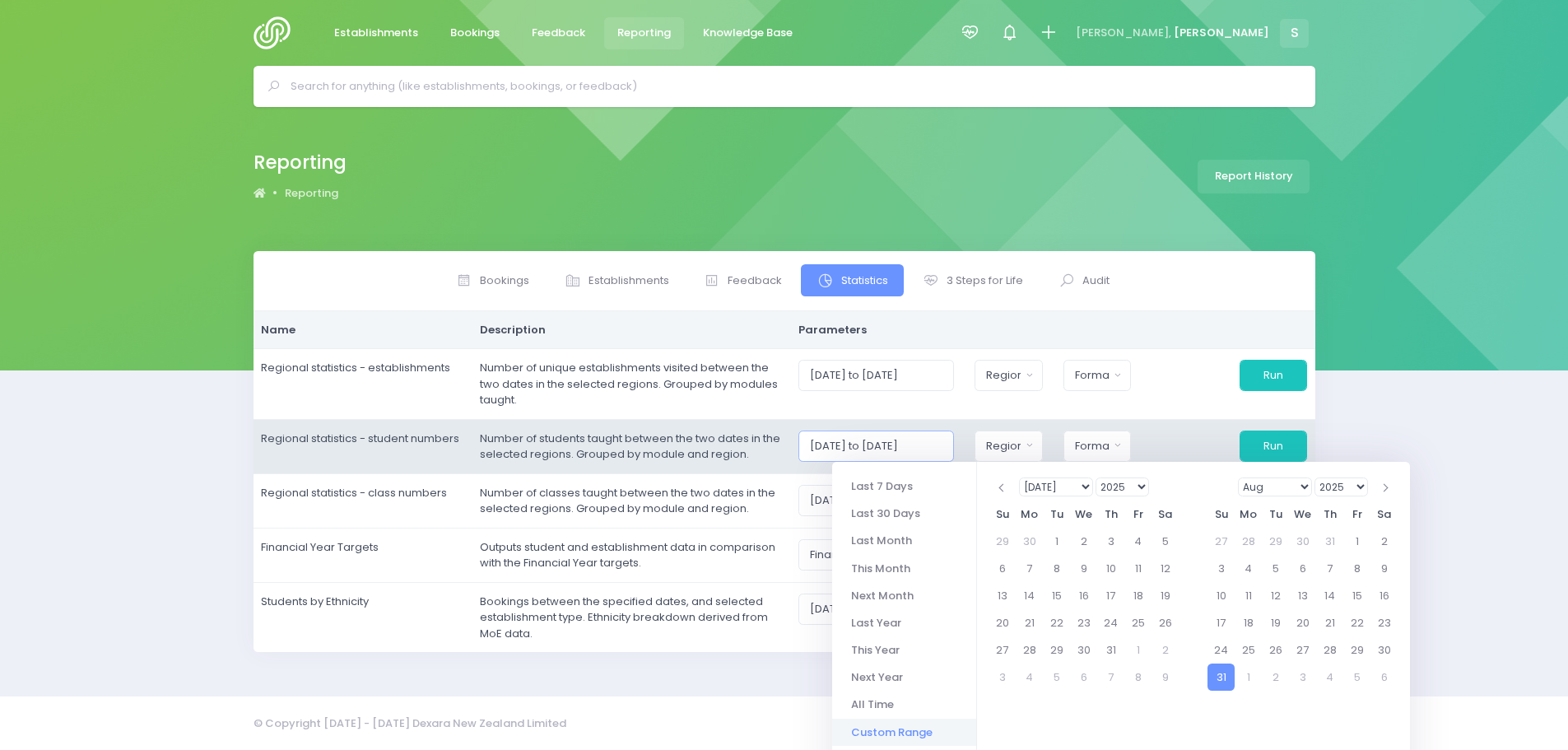
click at [924, 444] on input "[DATE] to [DATE]" at bounding box center [877, 447] width 155 height 31
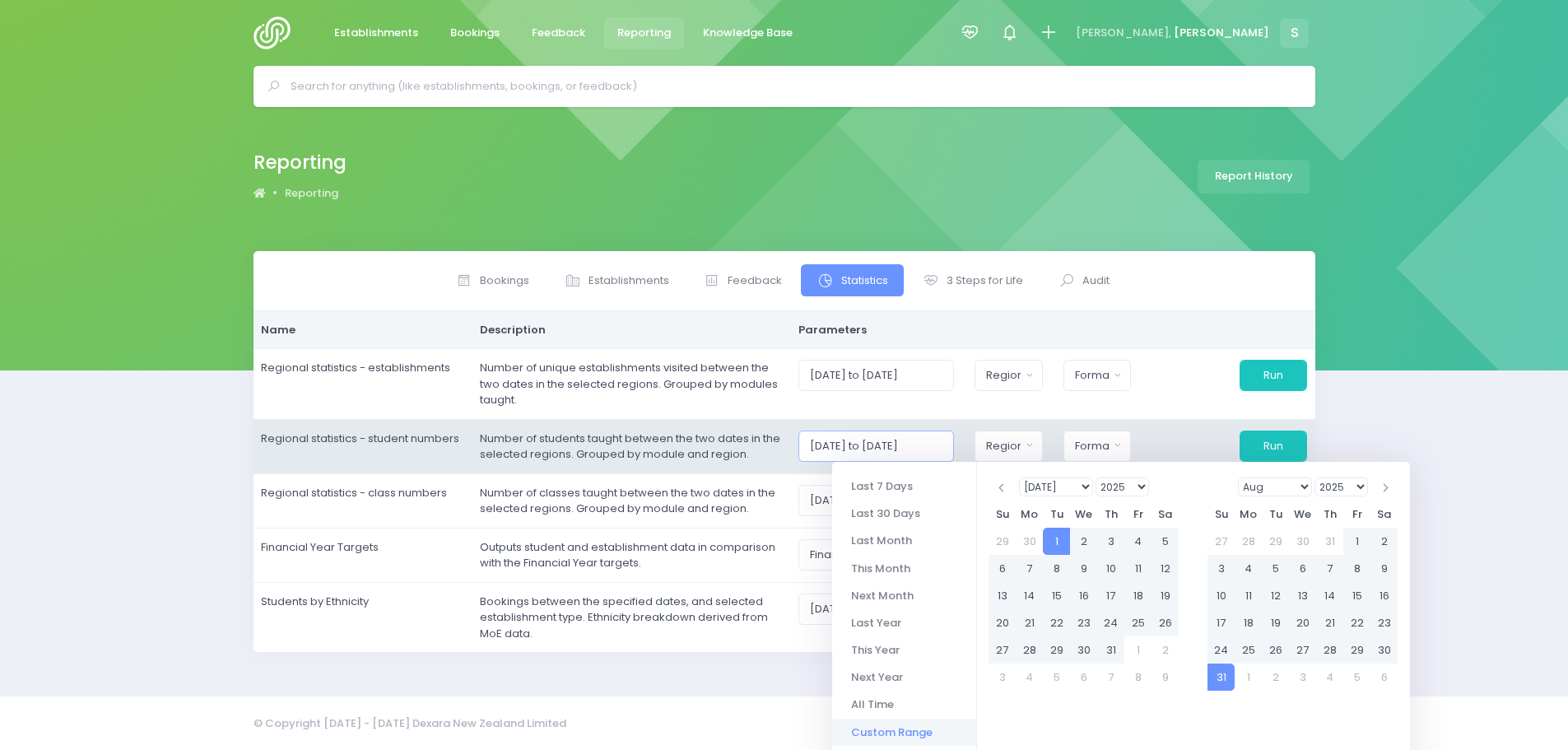
type input "[DATE] to [DATE]"
click at [791, 463] on td "Number of students taught between the two dates in the selected regions. Groupe…" at bounding box center [631, 447] width 319 height 55
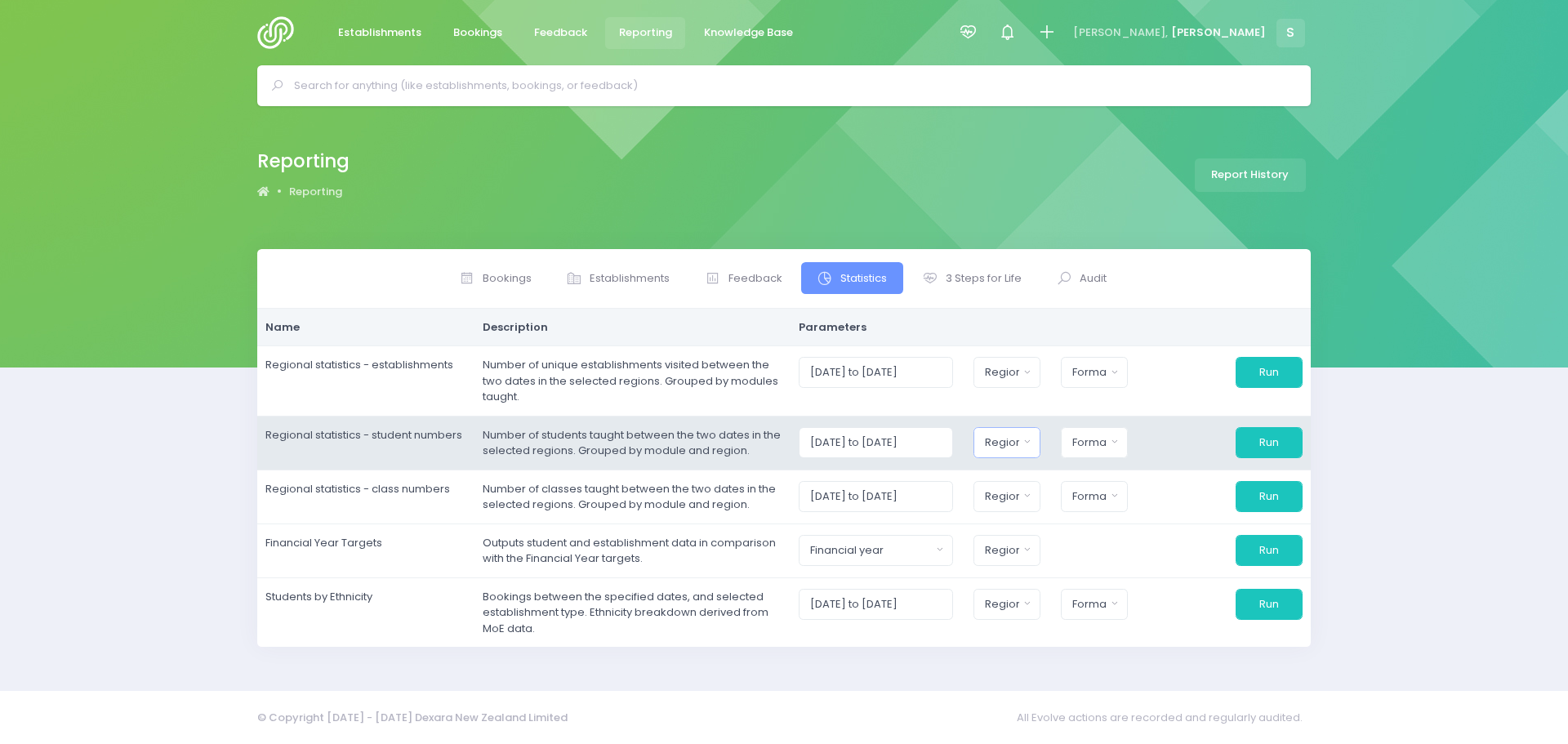
click at [1014, 452] on button "Region" at bounding box center [1007, 443] width 67 height 31
click at [1063, 590] on span "[GEOGRAPHIC_DATA]" at bounding box center [1043, 588] width 114 height 16
select select "[GEOGRAPHIC_DATA]"
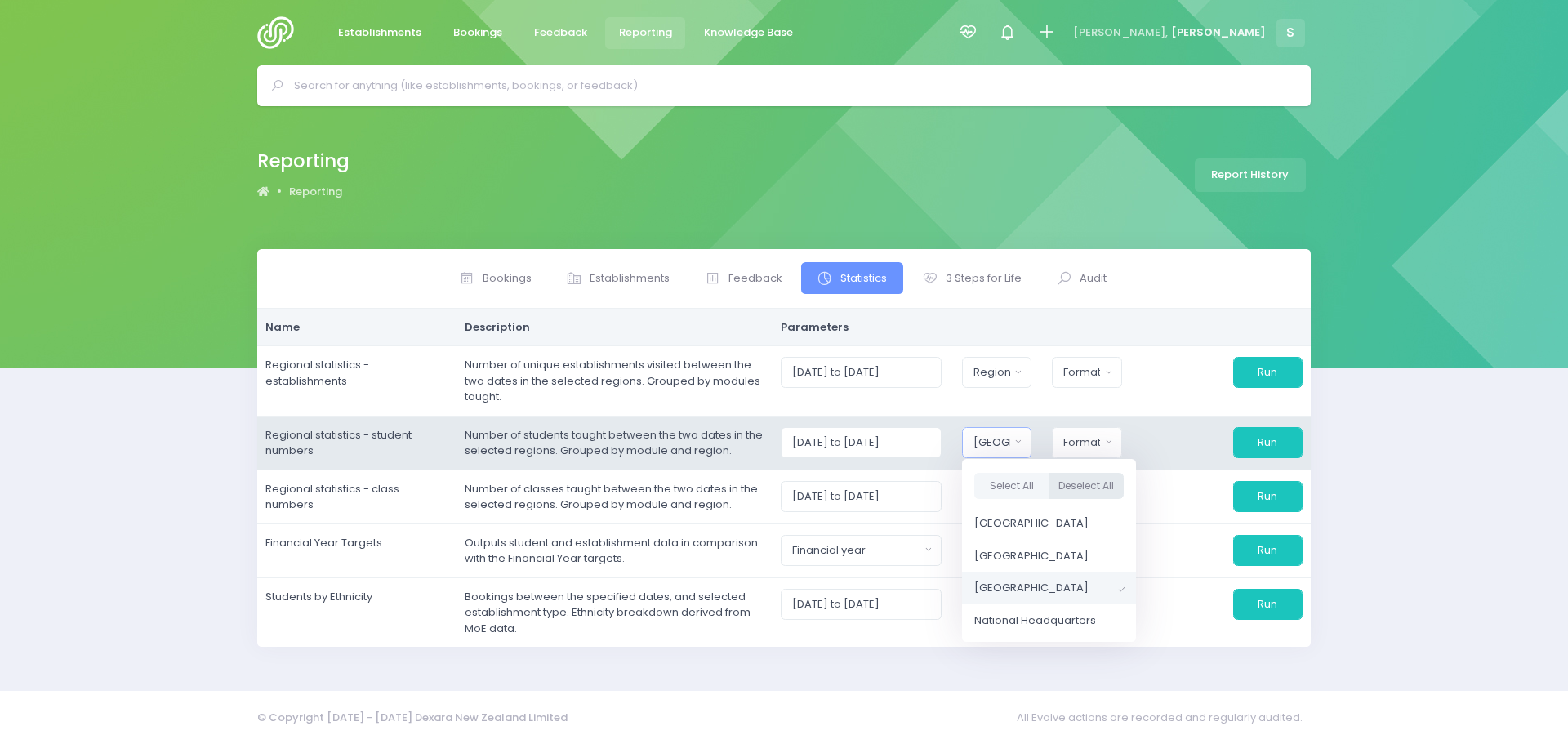
scroll to position [21, 0]
click at [1096, 446] on div "Format" at bounding box center [1082, 443] width 37 height 16
click at [1100, 514] on span "Excel Spreadsheet" at bounding box center [1114, 513] width 100 height 16
select select "excel"
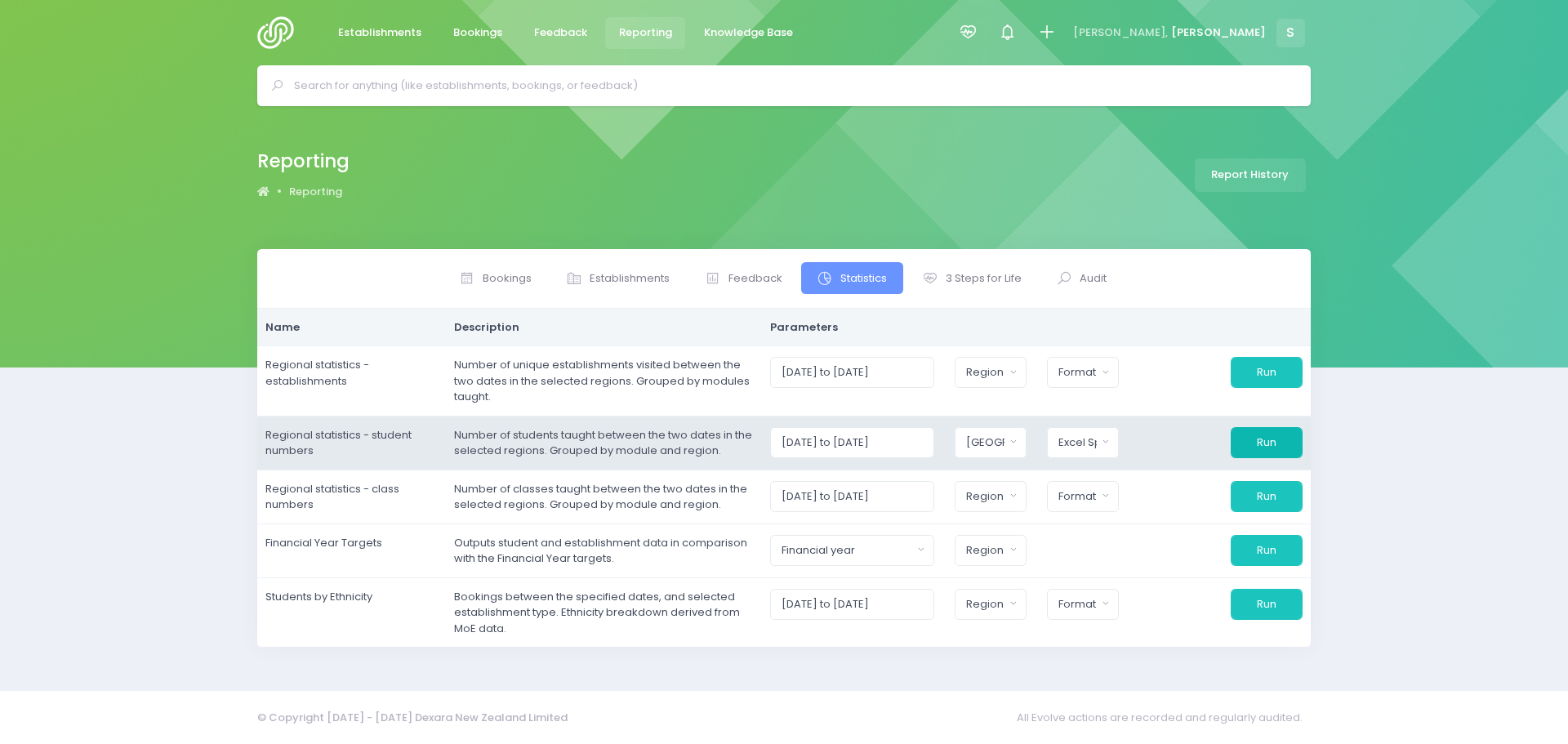
click at [1269, 438] on button "Run" at bounding box center [1266, 443] width 72 height 31
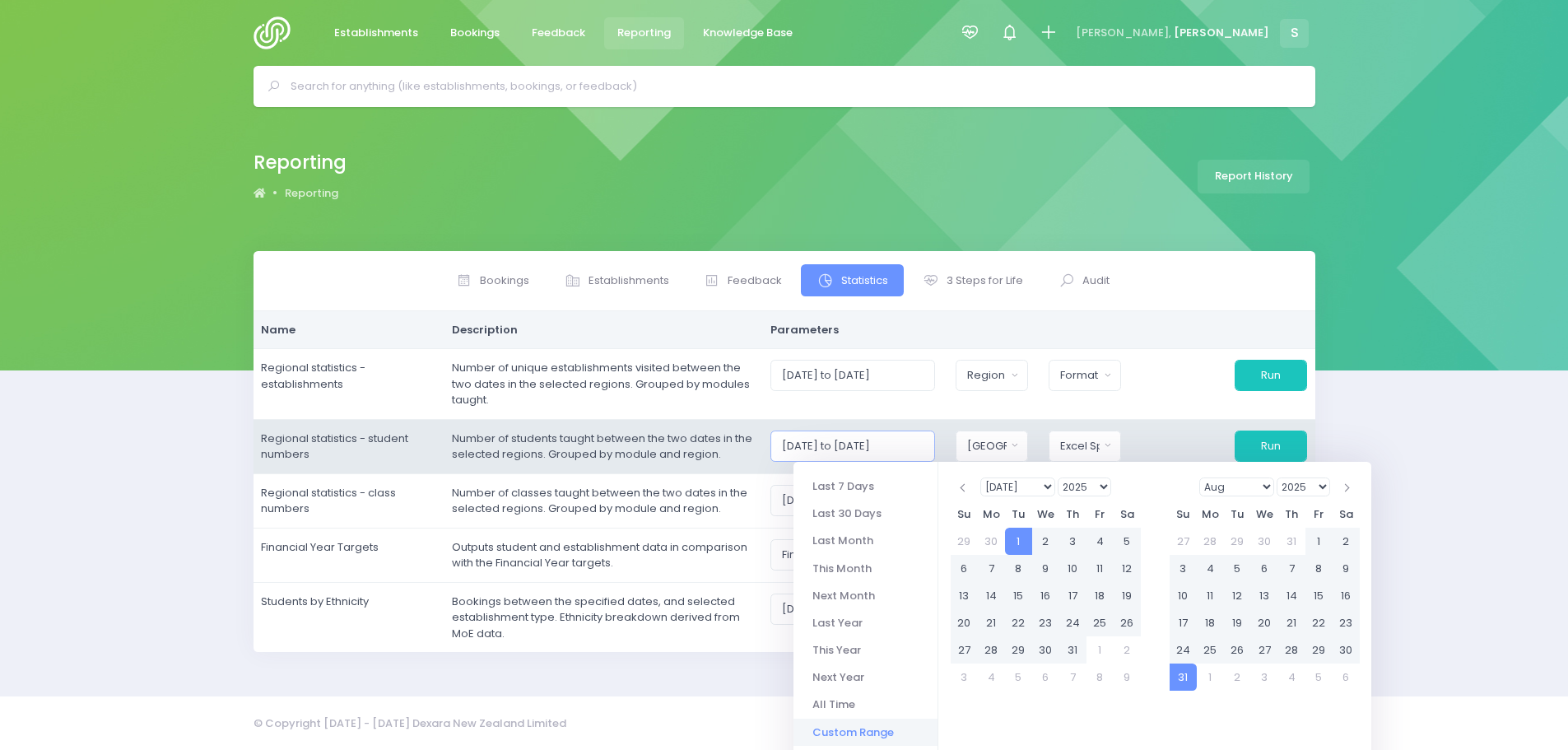
click at [908, 449] on input "[DATE] to [DATE]" at bounding box center [853, 447] width 165 height 31
click at [902, 445] on input "[DATE] to [DATE]" at bounding box center [853, 447] width 165 height 31
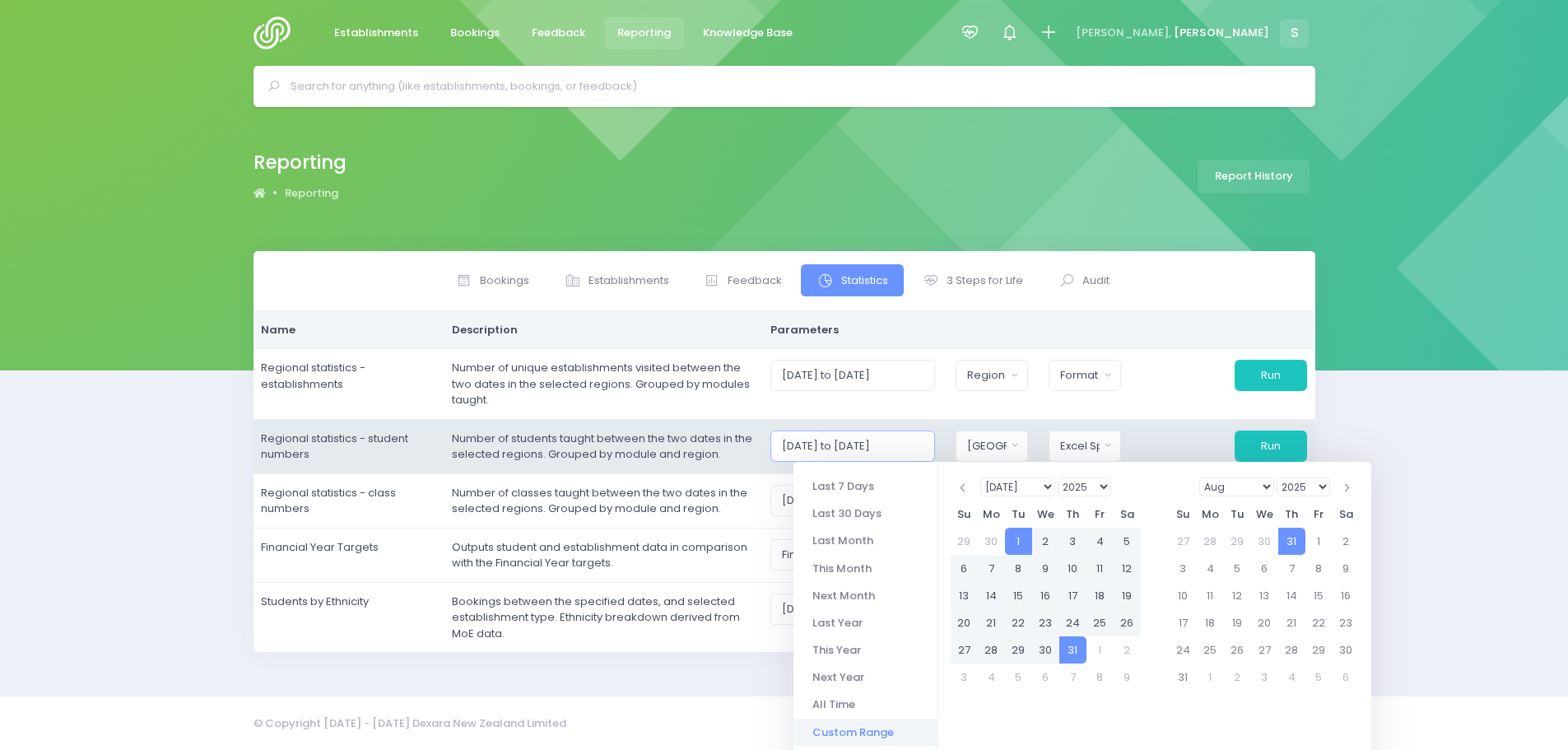
type input "[DATE] to [DATE]"
click at [749, 464] on td "Number of students taught between the two dates in the selected regions. Groupe…" at bounding box center [603, 447] width 319 height 55
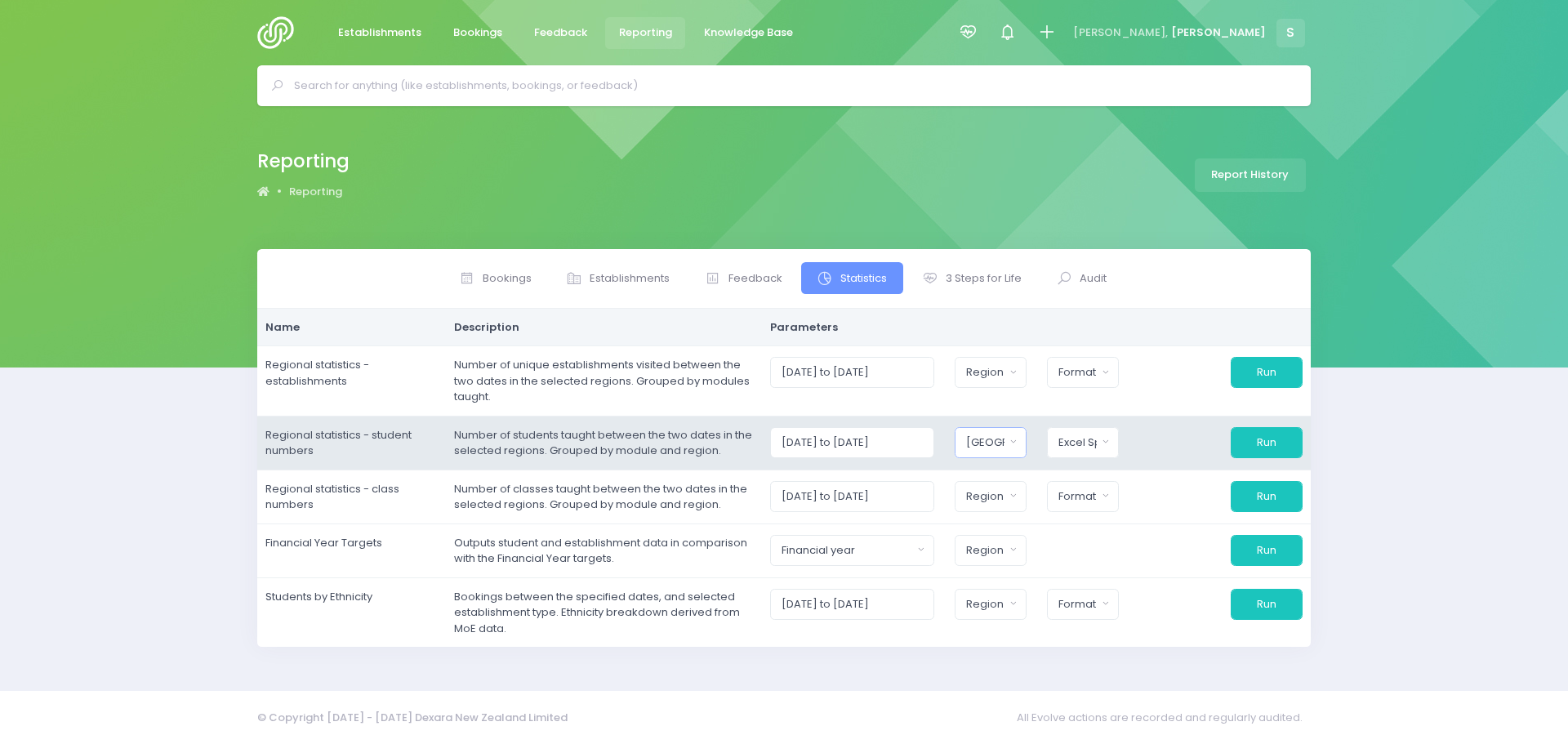
click at [1005, 444] on div "[GEOGRAPHIC_DATA]" at bounding box center [986, 443] width 38 height 16
click at [1029, 483] on button "Select All" at bounding box center [1004, 486] width 75 height 27
select select "Northern"
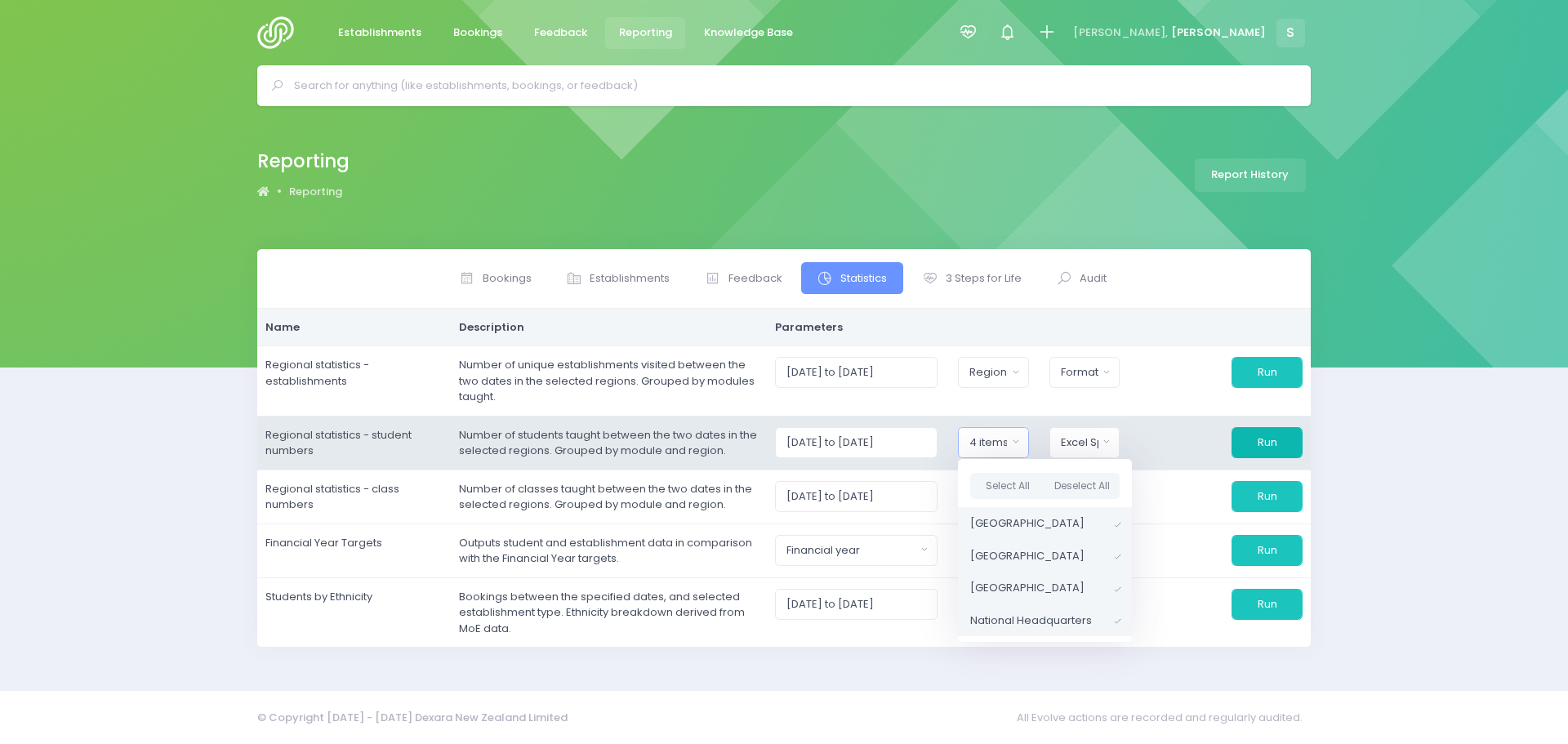
click at [1246, 441] on button "Run" at bounding box center [1267, 443] width 71 height 31
